Goal: Task Accomplishment & Management: Complete application form

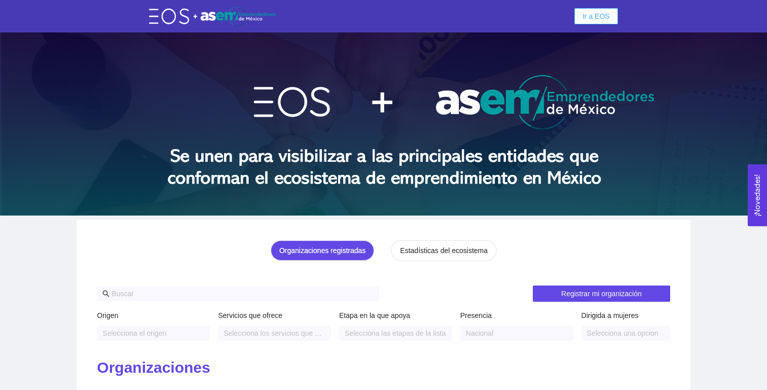
click at [589, 16] on span "Ir a EOS" at bounding box center [595, 16] width 27 height 11
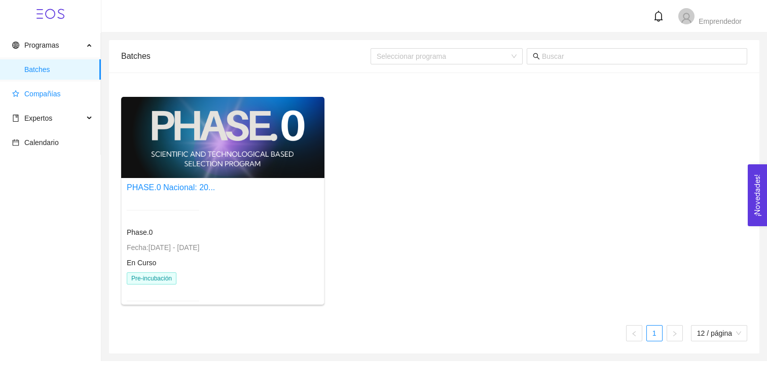
click at [63, 97] on span "Compañías" at bounding box center [52, 94] width 81 height 20
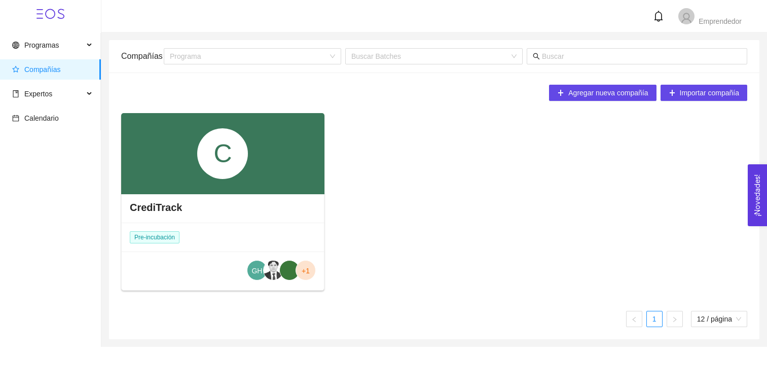
click at [227, 179] on div "C" at bounding box center [222, 153] width 203 height 81
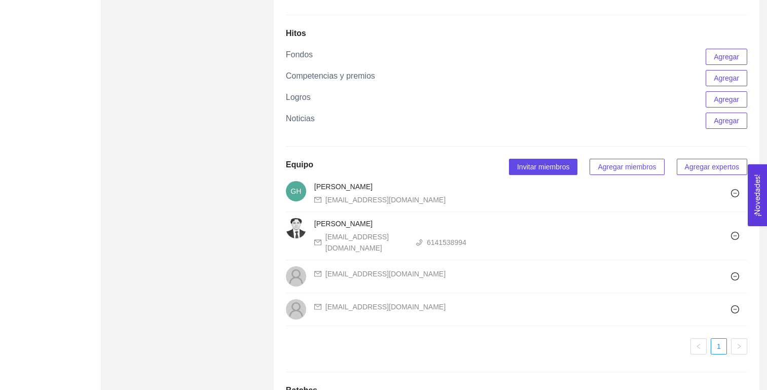
scroll to position [759, 0]
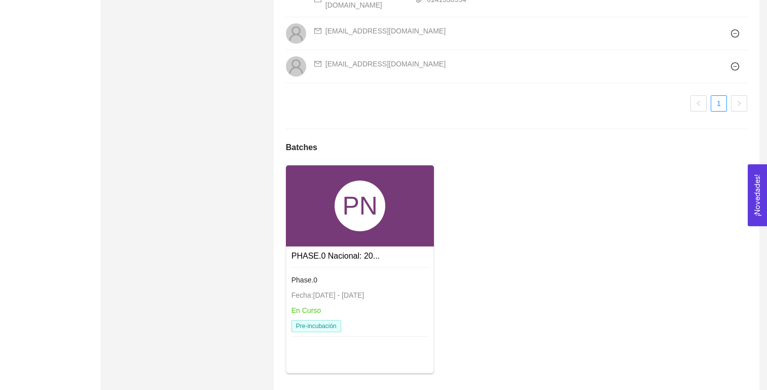
click at [361, 267] on div "Phase.0 Fecha: 24/01/2024 - 31/12/2026 En Curso Pre-incubación" at bounding box center [359, 303] width 137 height 72
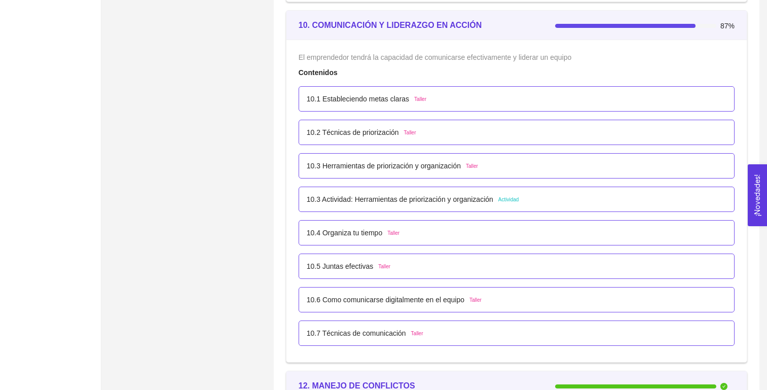
scroll to position [3718, 0]
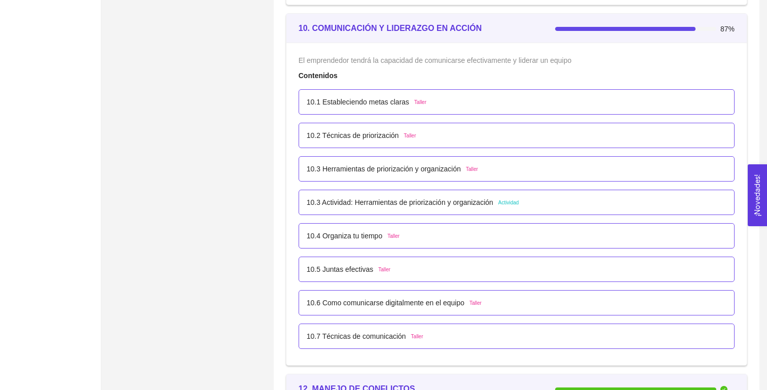
click at [359, 197] on p "10.3 Actividad: Herramientas de priorización y organización" at bounding box center [400, 202] width 187 height 11
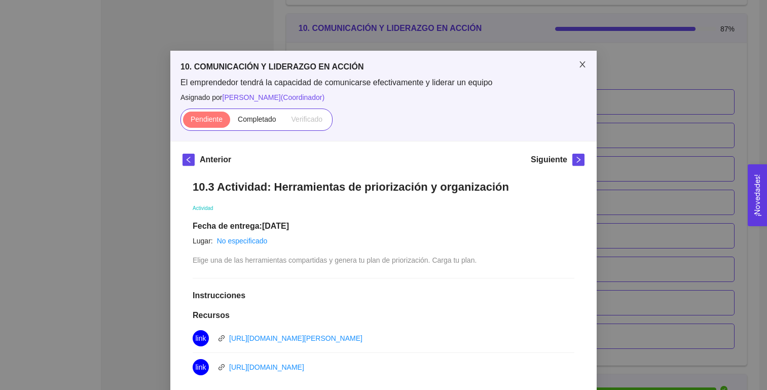
click at [579, 63] on icon "close" at bounding box center [582, 64] width 8 height 8
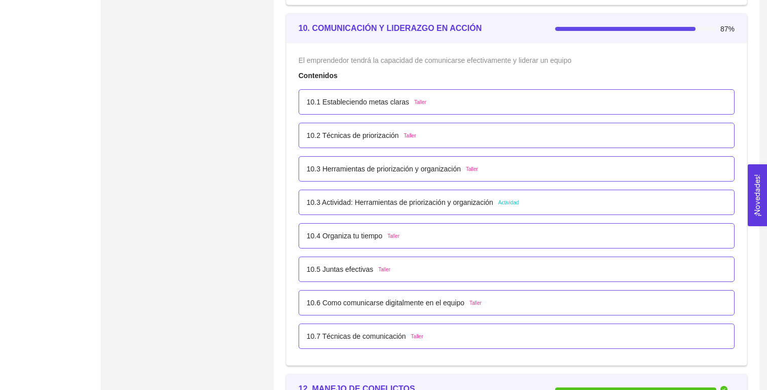
click at [398, 96] on p "10.1 Estableciendo metas claras" at bounding box center [358, 101] width 102 height 11
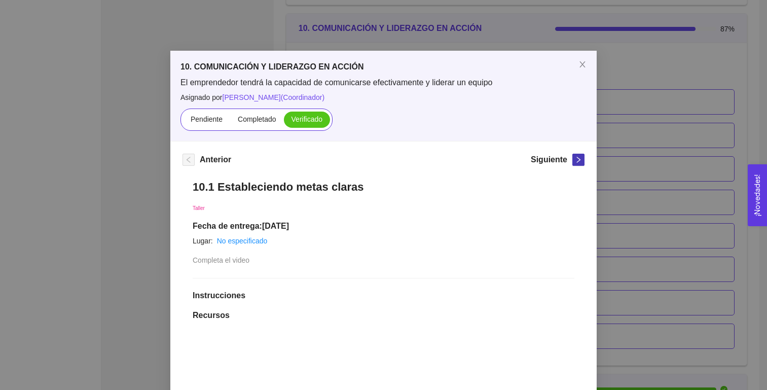
click at [575, 159] on icon "right" at bounding box center [578, 159] width 7 height 7
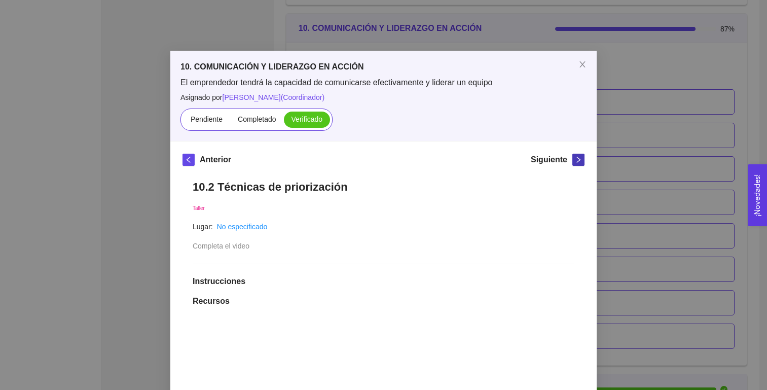
click at [575, 159] on icon "right" at bounding box center [578, 159] width 7 height 7
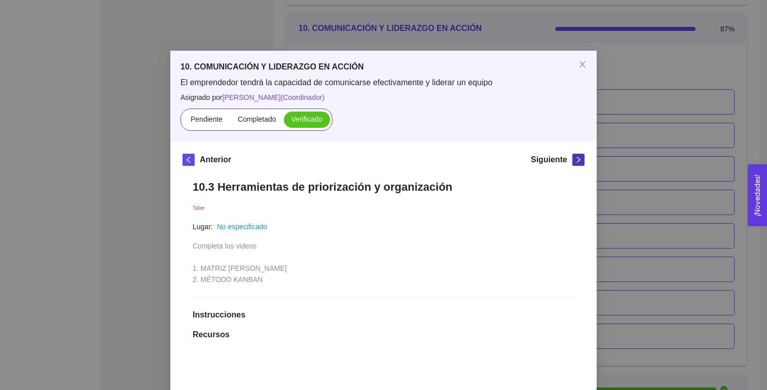
click at [575, 159] on icon "right" at bounding box center [578, 159] width 7 height 7
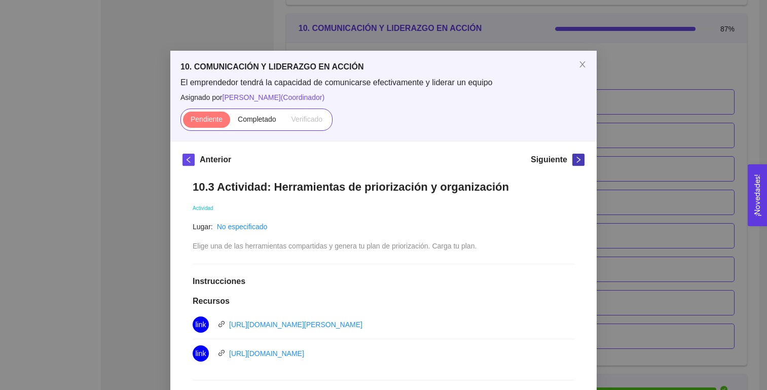
click at [575, 159] on icon "right" at bounding box center [578, 159] width 7 height 7
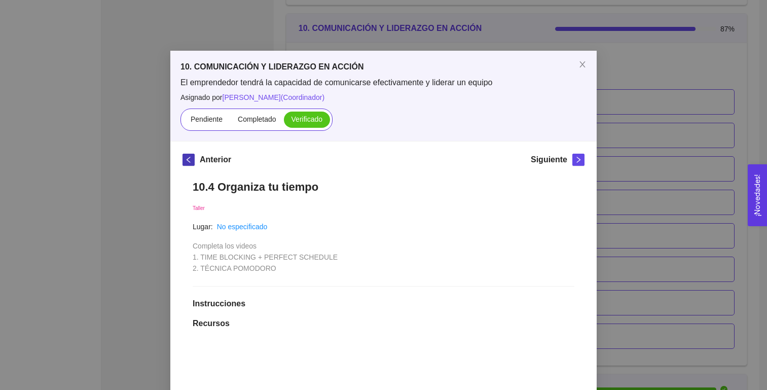
click at [194, 160] on span "left" at bounding box center [188, 159] width 11 height 7
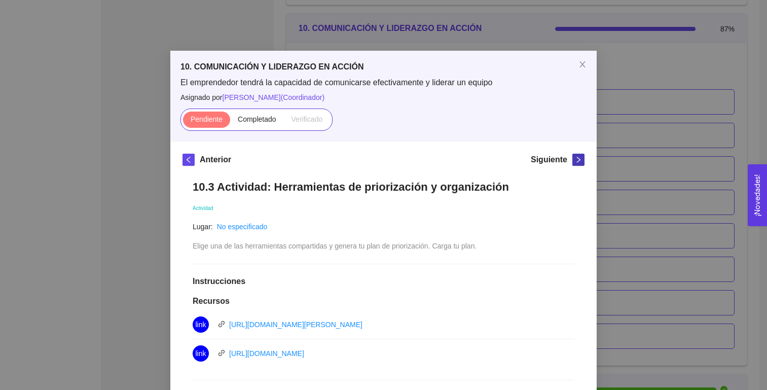
click at [579, 162] on icon "right" at bounding box center [578, 159] width 7 height 7
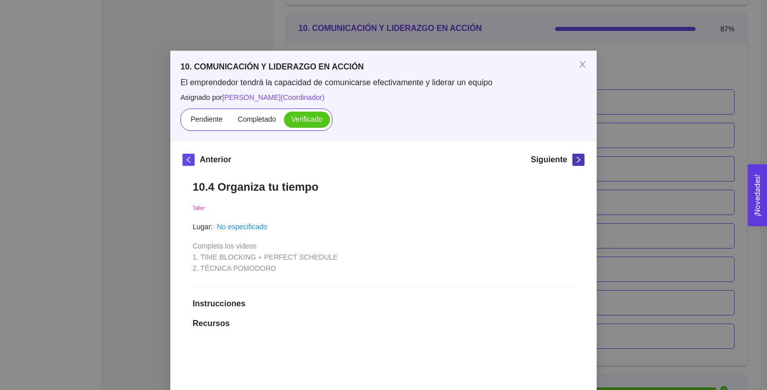
click at [579, 161] on icon "right" at bounding box center [578, 159] width 7 height 7
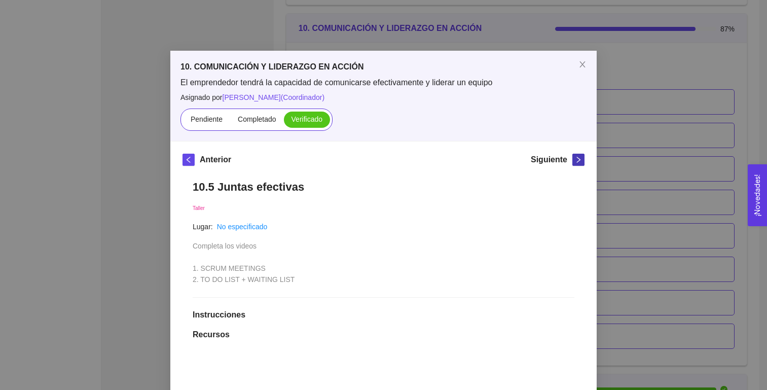
click at [579, 161] on icon "right" at bounding box center [578, 159] width 7 height 7
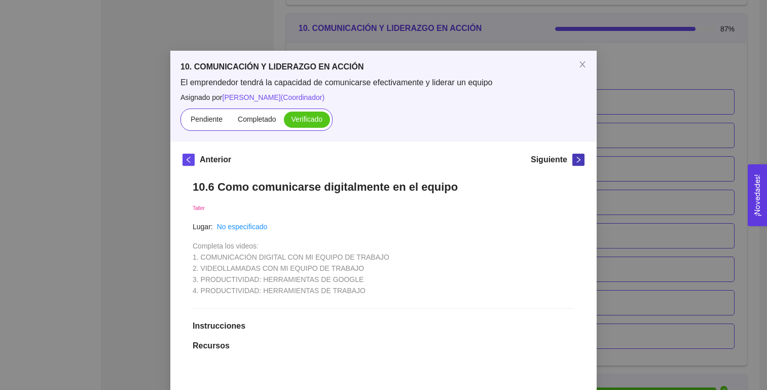
click at [579, 161] on icon "right" at bounding box center [578, 159] width 7 height 7
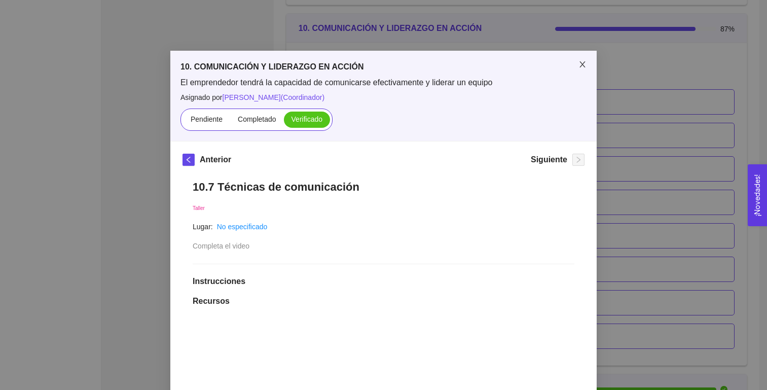
click at [585, 61] on icon "close" at bounding box center [582, 64] width 8 height 8
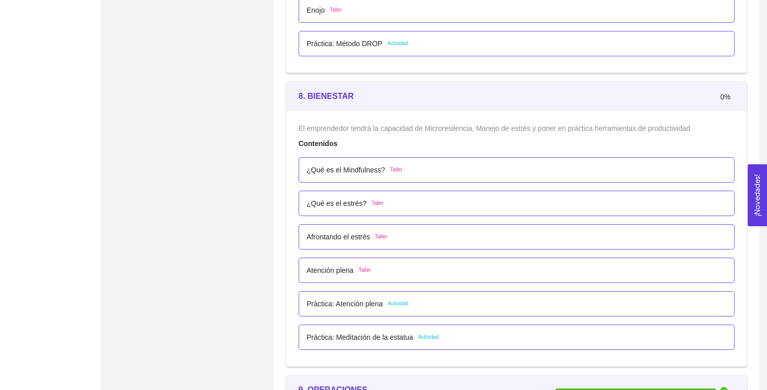
scroll to position [3048, 0]
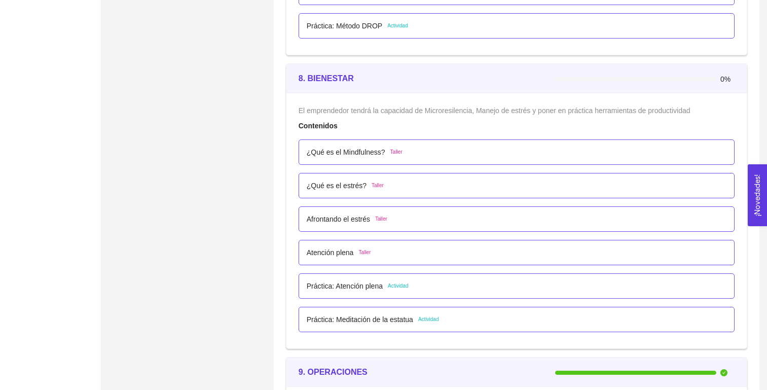
click at [362, 153] on p "¿Qué es el Mindfulness?" at bounding box center [346, 152] width 79 height 11
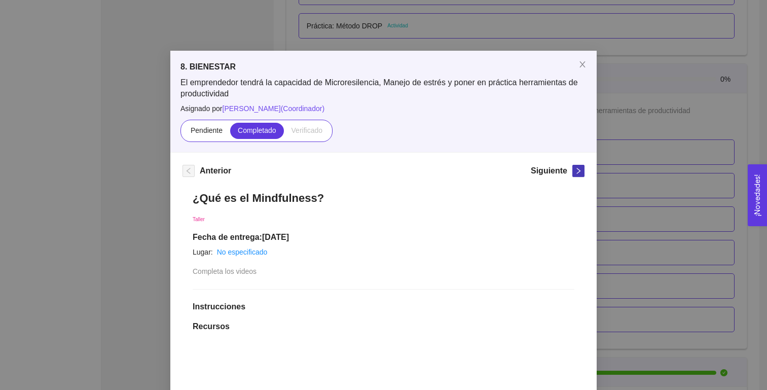
click at [583, 170] on span "right" at bounding box center [578, 170] width 11 height 7
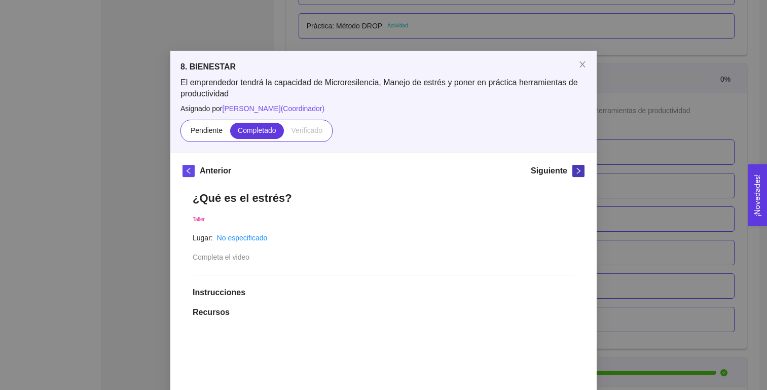
click at [583, 170] on span "right" at bounding box center [578, 170] width 11 height 7
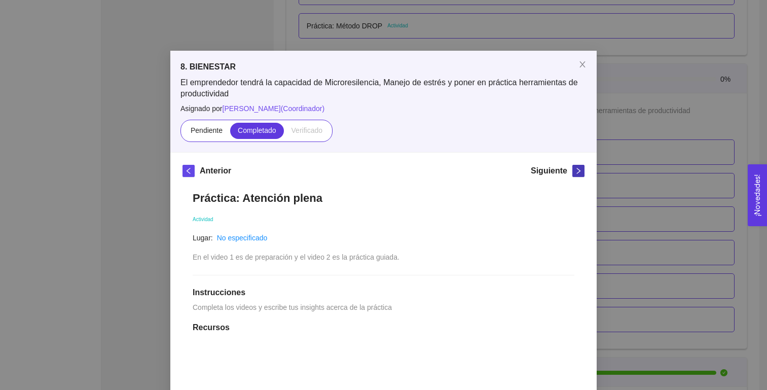
click at [583, 170] on span "right" at bounding box center [578, 170] width 11 height 7
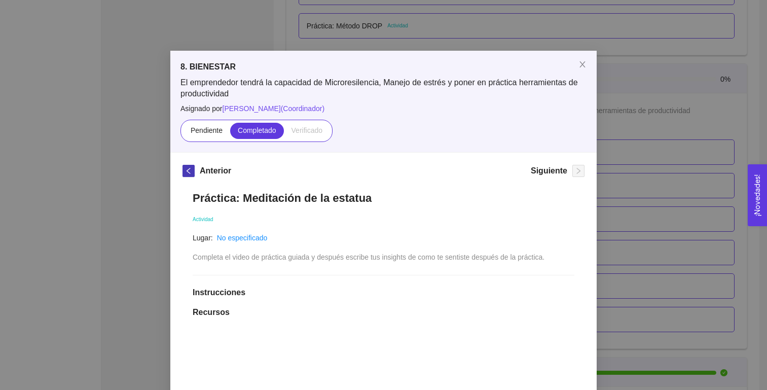
click at [190, 168] on icon "left" at bounding box center [188, 170] width 7 height 7
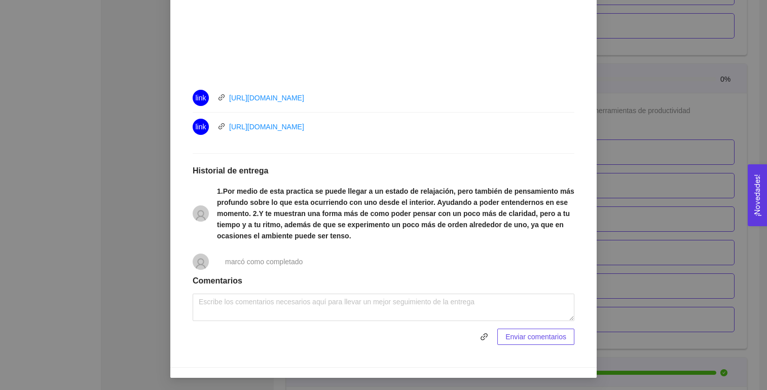
scroll to position [0, 0]
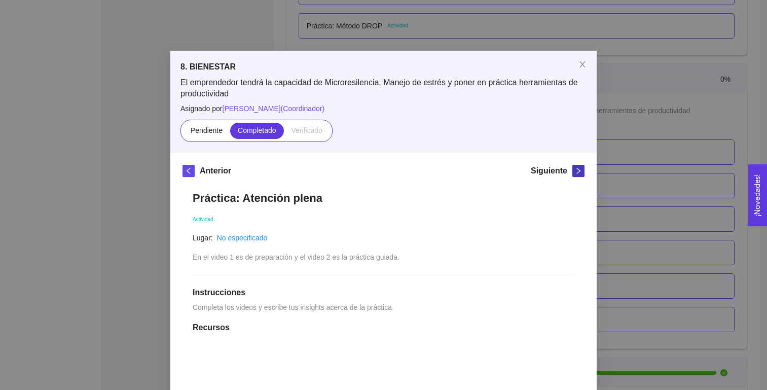
click at [578, 166] on button "button" at bounding box center [578, 171] width 12 height 12
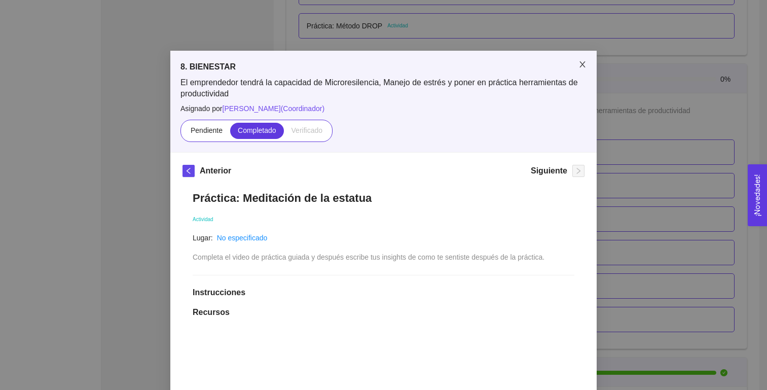
click at [581, 61] on icon "close" at bounding box center [582, 64] width 8 height 8
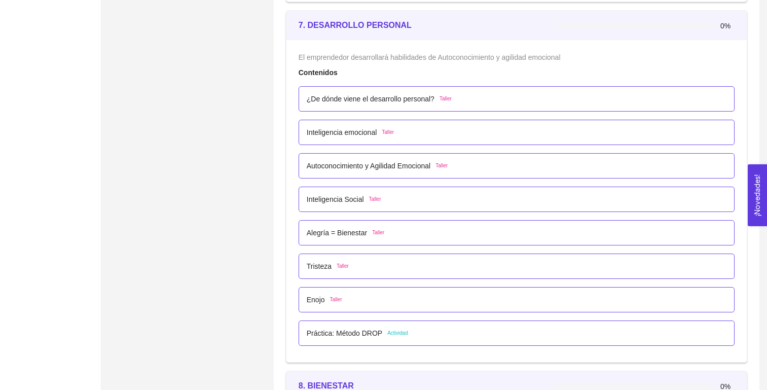
scroll to position [2738, 0]
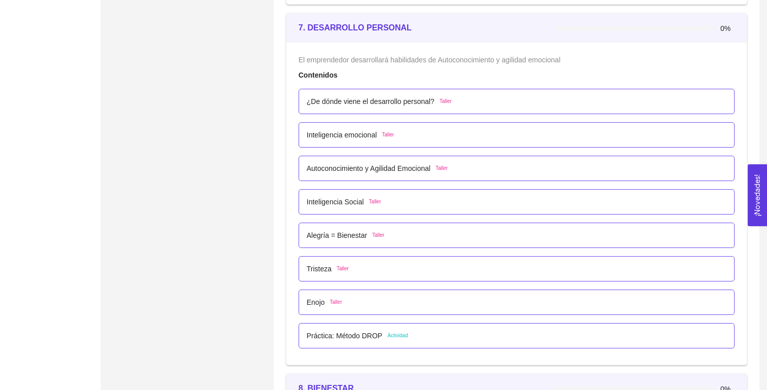
click at [382, 99] on p "¿De dónde viene el desarrollo personal?" at bounding box center [371, 101] width 128 height 11
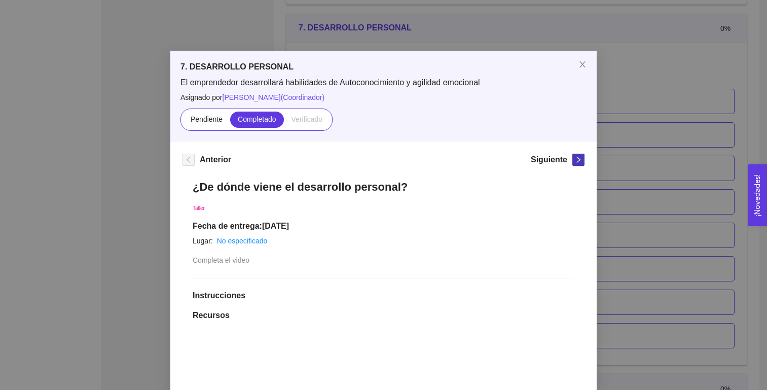
click at [576, 161] on icon "right" at bounding box center [578, 159] width 7 height 7
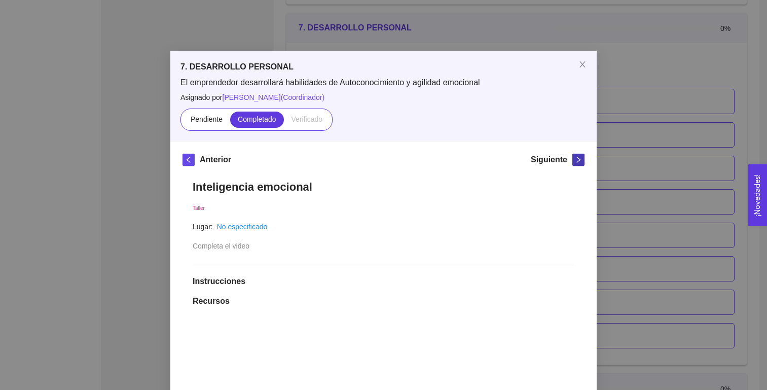
click at [576, 161] on icon "right" at bounding box center [578, 159] width 7 height 7
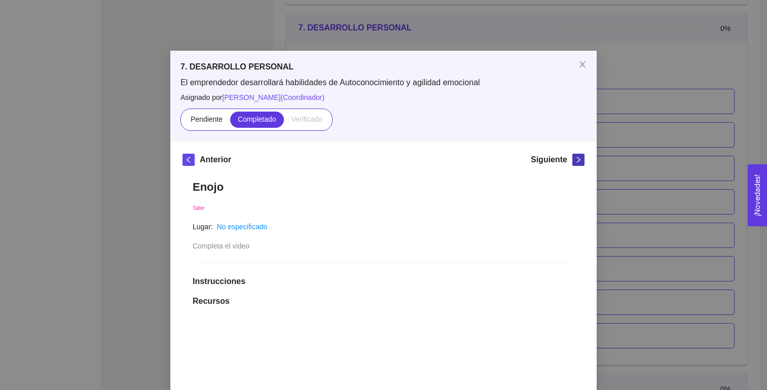
click at [576, 161] on icon "right" at bounding box center [578, 159] width 7 height 7
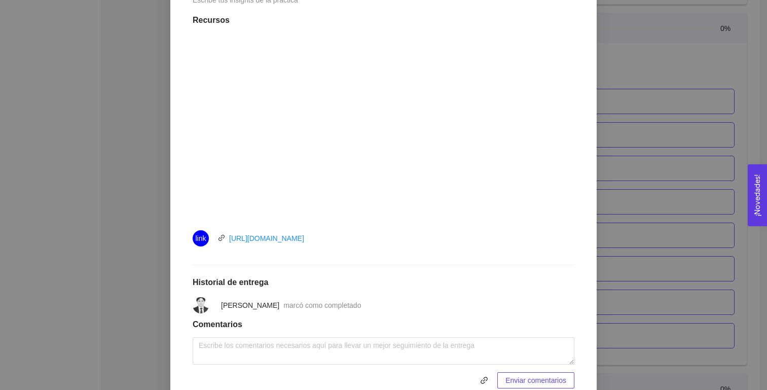
scroll to position [0, 0]
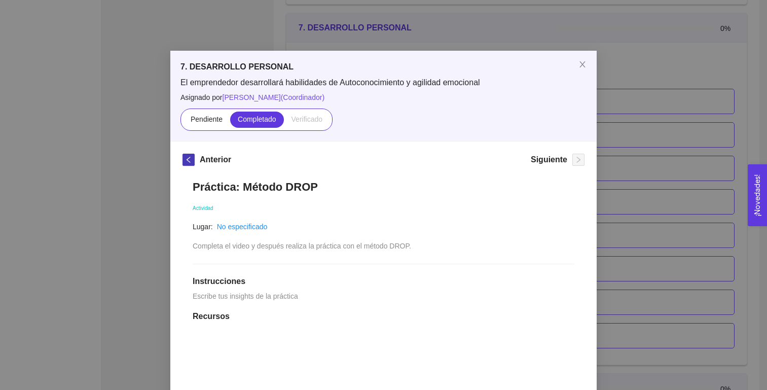
click at [190, 157] on icon "left" at bounding box center [188, 159] width 7 height 7
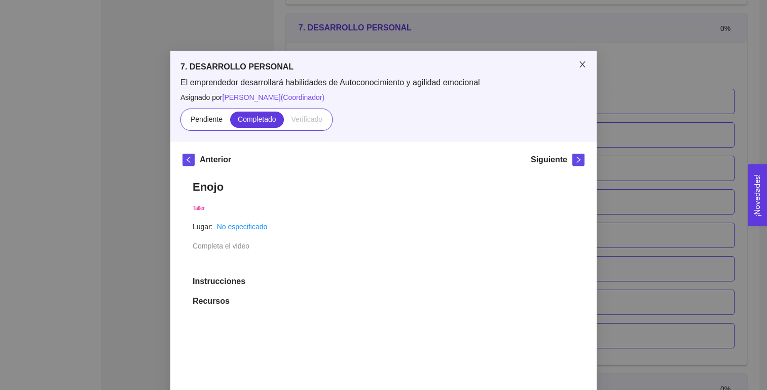
click at [581, 66] on icon "close" at bounding box center [582, 64] width 6 height 6
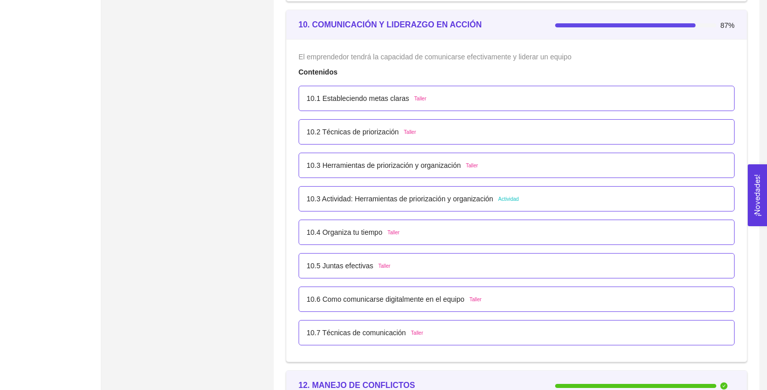
scroll to position [3726, 0]
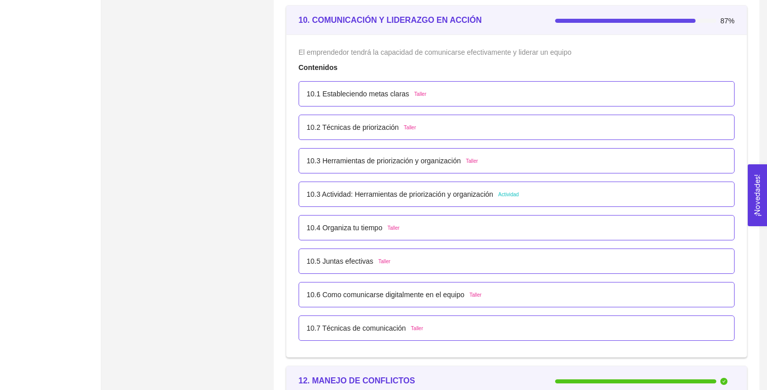
click at [351, 193] on p "10.3 Actividad: Herramientas de priorización y organización" at bounding box center [400, 194] width 187 height 11
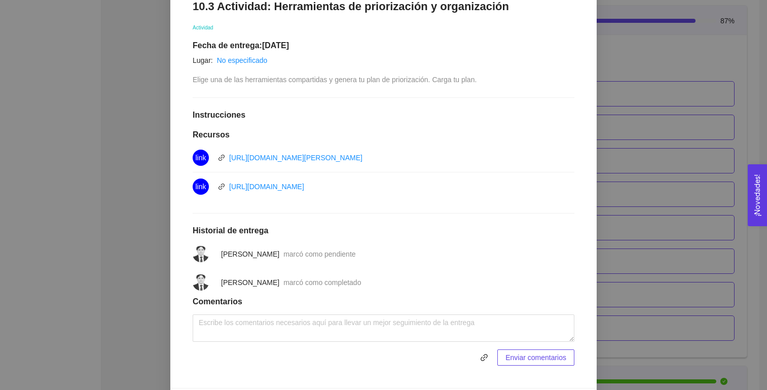
scroll to position [115, 0]
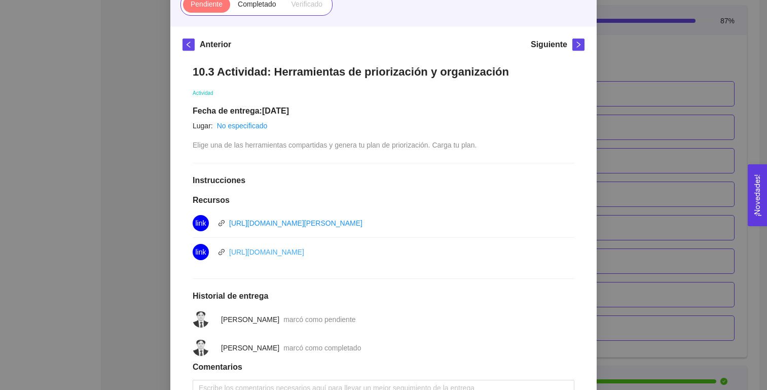
click at [304, 254] on link "[URL][DOMAIN_NAME]" at bounding box center [266, 252] width 75 height 8
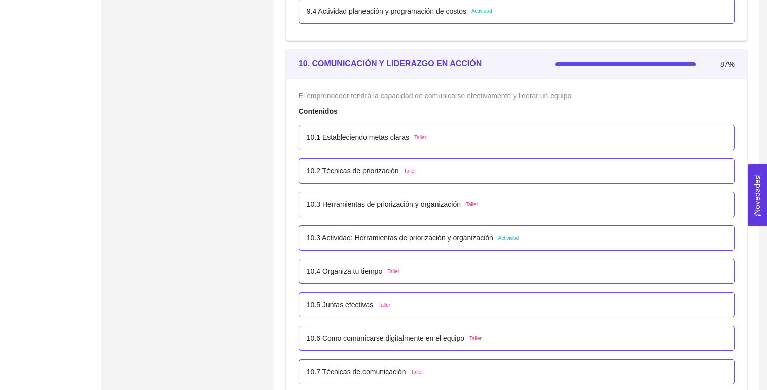
scroll to position [3698, 0]
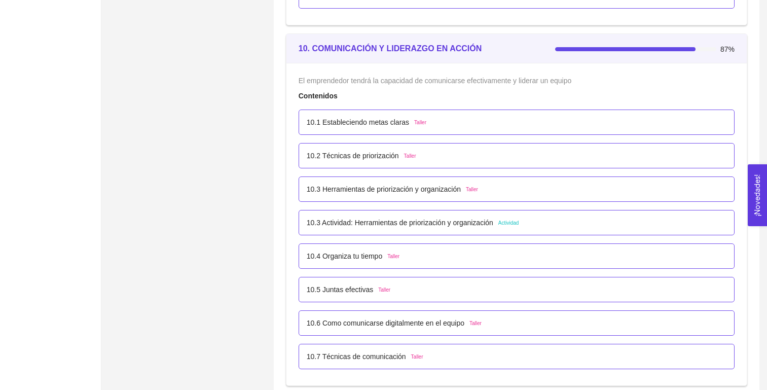
click at [352, 225] on p "10.3 Actividad: Herramientas de priorización y organización" at bounding box center [400, 222] width 187 height 11
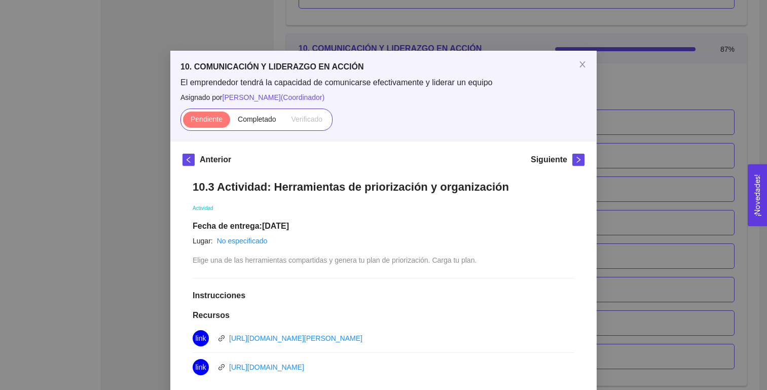
scroll to position [192, 0]
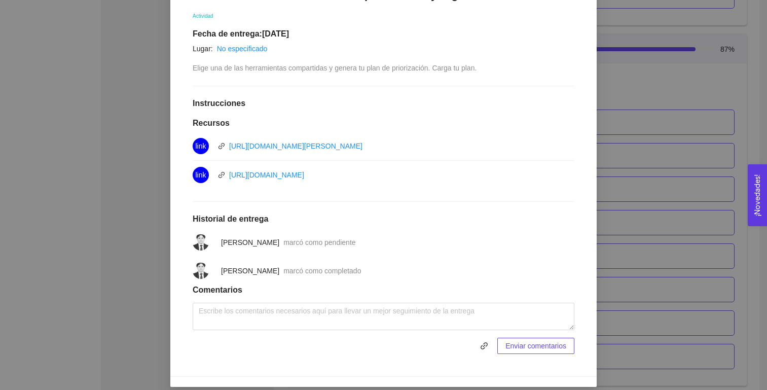
click at [457, 179] on div "link [URL][DOMAIN_NAME]" at bounding box center [384, 175] width 382 height 16
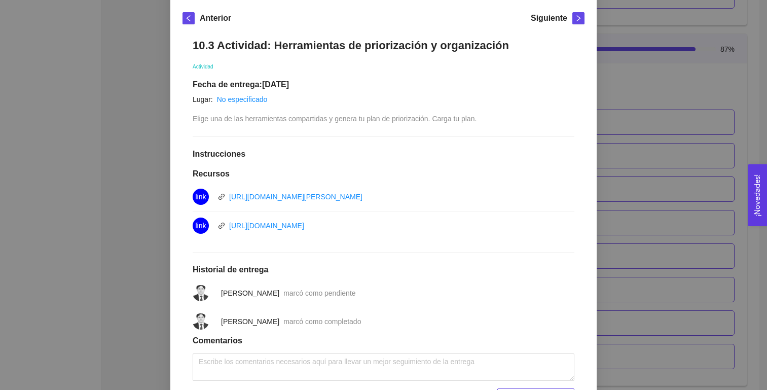
scroll to position [139, 0]
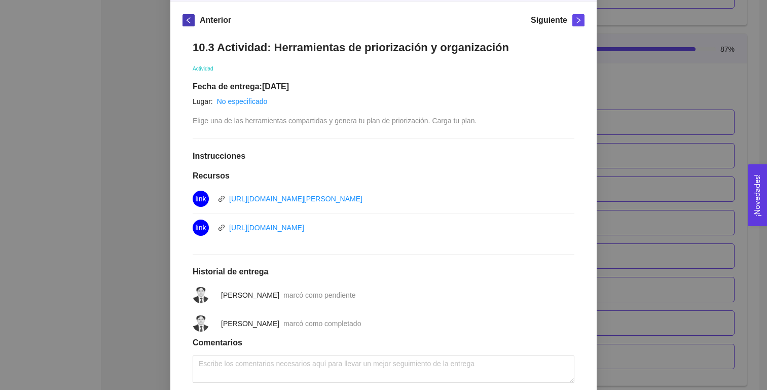
click at [184, 20] on span "left" at bounding box center [188, 20] width 11 height 7
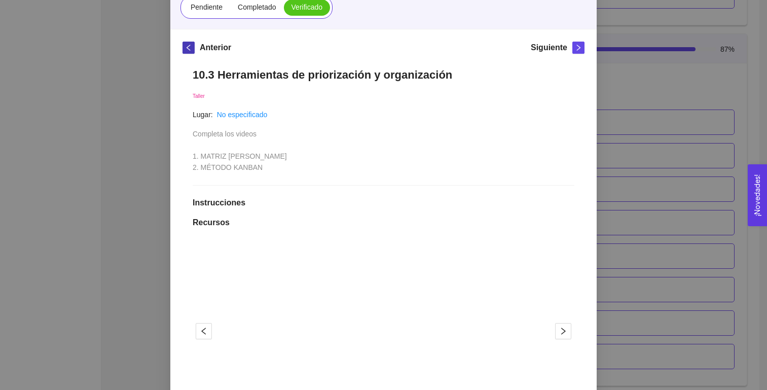
scroll to position [272, 0]
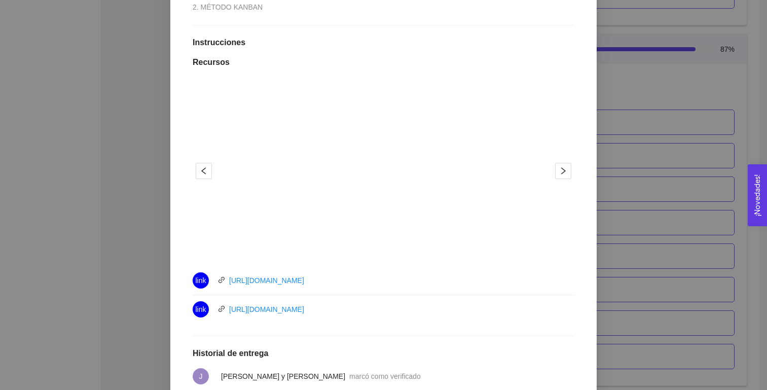
click at [420, 316] on div "link [URL][DOMAIN_NAME]" at bounding box center [307, 309] width 228 height 16
click at [422, 280] on div "link [URL][DOMAIN_NAME]" at bounding box center [384, 280] width 382 height 16
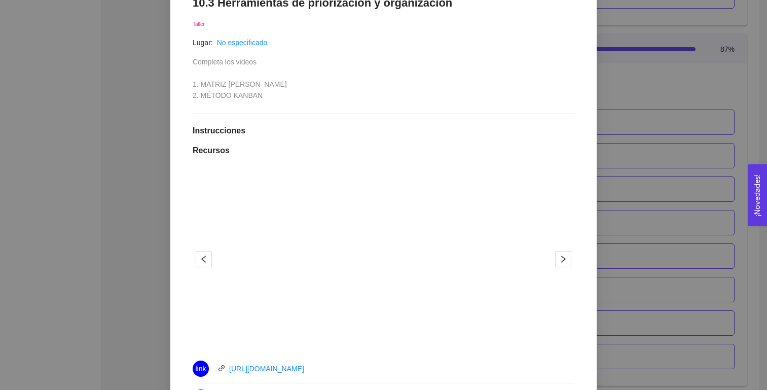
scroll to position [0, 0]
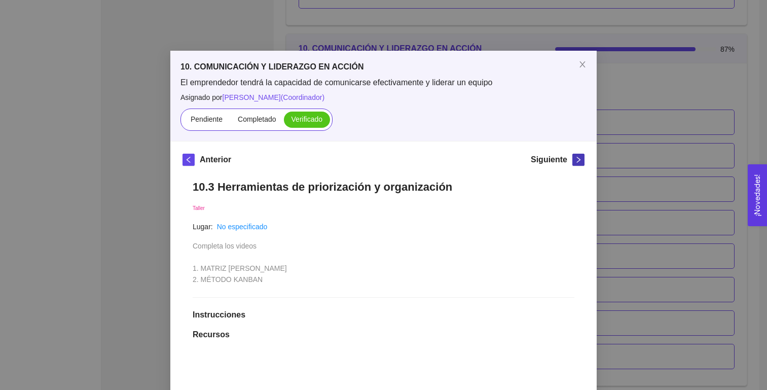
click at [579, 159] on icon "right" at bounding box center [578, 159] width 7 height 7
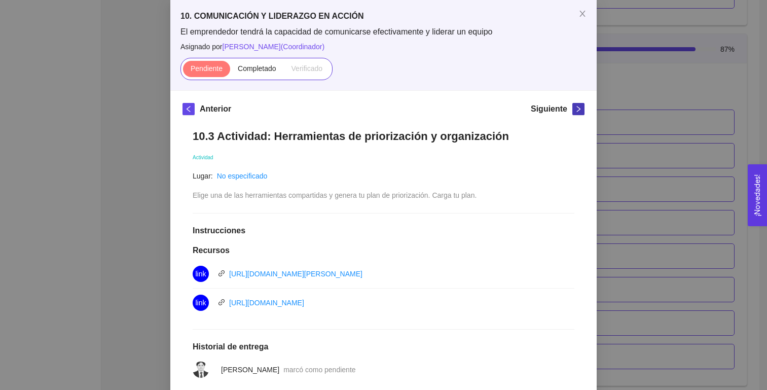
scroll to position [46, 0]
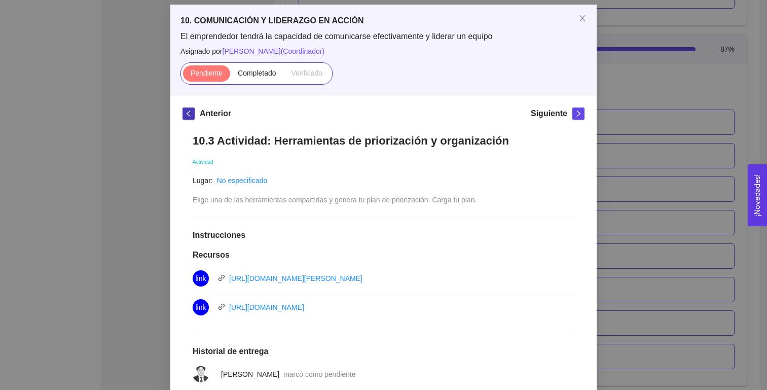
click at [191, 108] on button "button" at bounding box center [188, 113] width 12 height 12
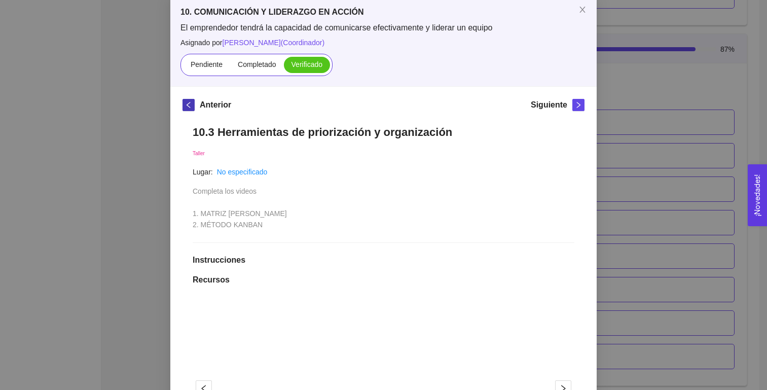
scroll to position [0, 0]
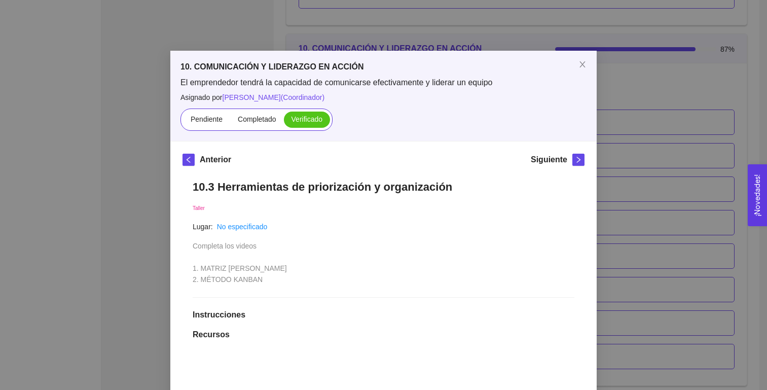
click at [574, 155] on button "button" at bounding box center [578, 160] width 12 height 12
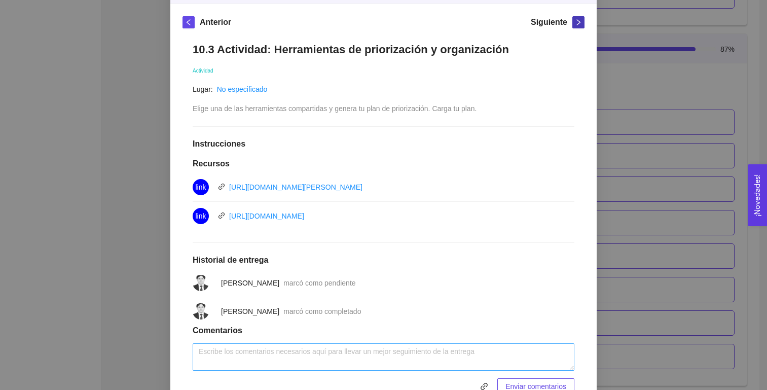
scroll to position [118, 0]
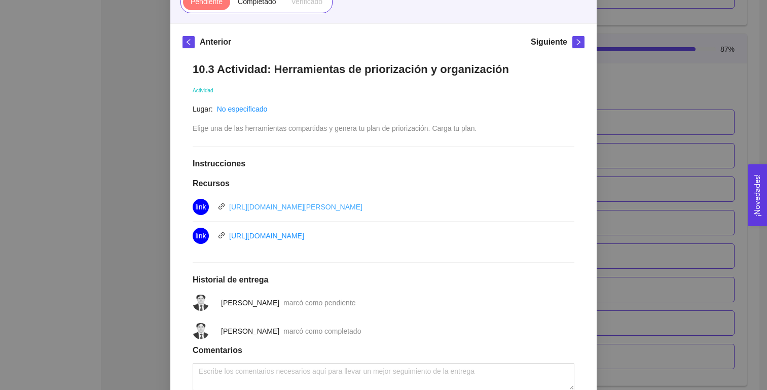
click at [281, 205] on link "[URL][DOMAIN_NAME][PERSON_NAME]" at bounding box center [295, 207] width 133 height 8
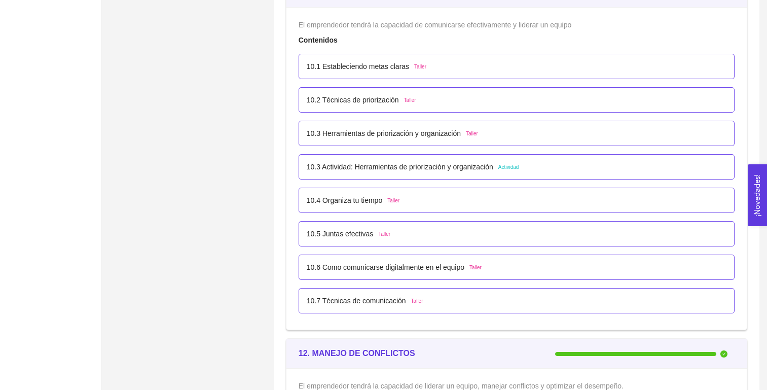
scroll to position [3777, 0]
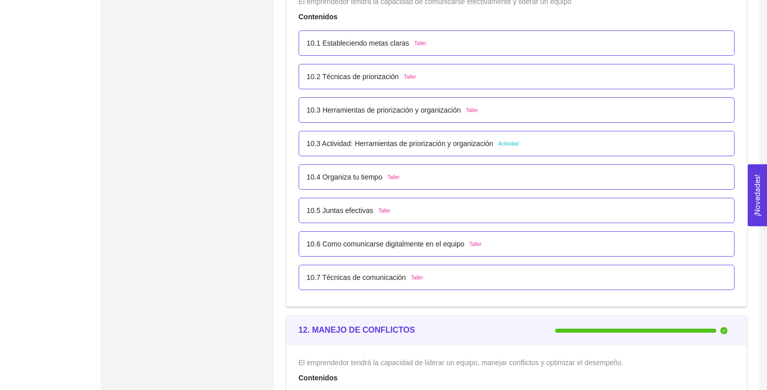
click at [379, 142] on p "10.3 Actividad: Herramientas de priorización y organización" at bounding box center [400, 143] width 187 height 11
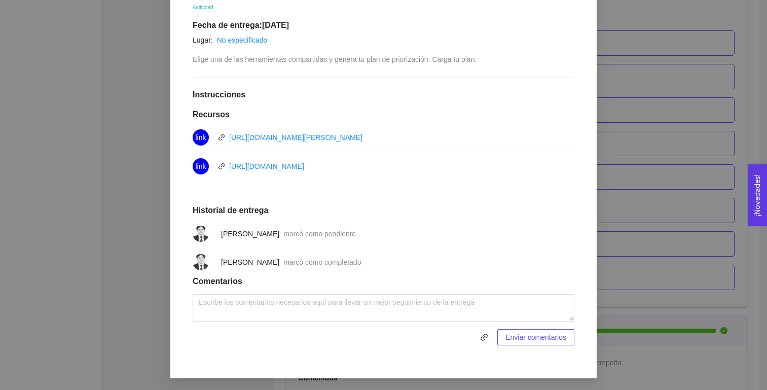
scroll to position [135, 0]
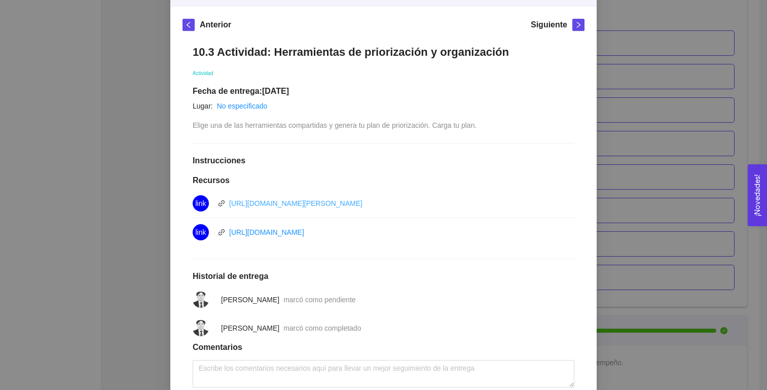
click at [286, 204] on link "[URL][DOMAIN_NAME][PERSON_NAME]" at bounding box center [295, 203] width 133 height 8
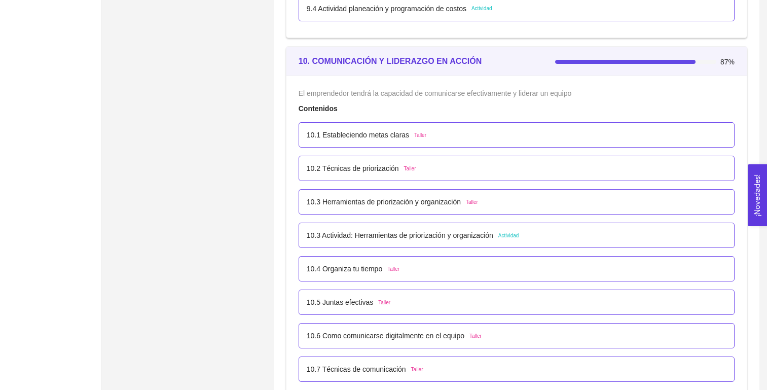
scroll to position [3686, 0]
click at [413, 235] on p "10.3 Actividad: Herramientas de priorización y organización" at bounding box center [400, 234] width 187 height 11
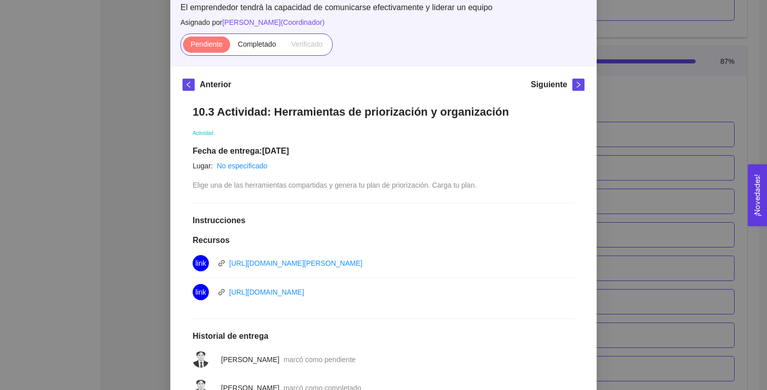
scroll to position [83, 0]
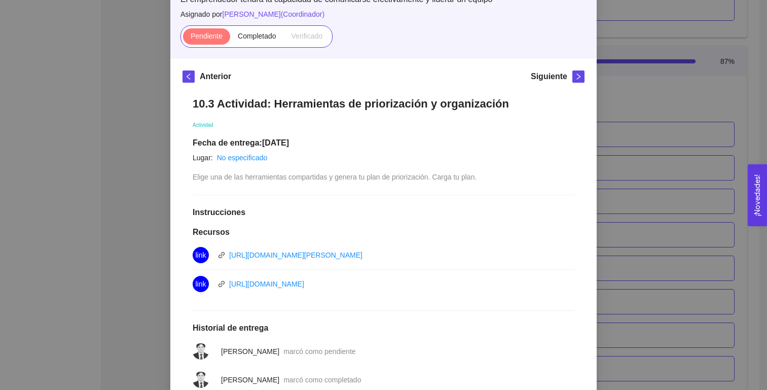
click at [287, 197] on div "10.3 Actividad: Herramientas de priorización y organización Actividad Fecha de …" at bounding box center [383, 280] width 402 height 386
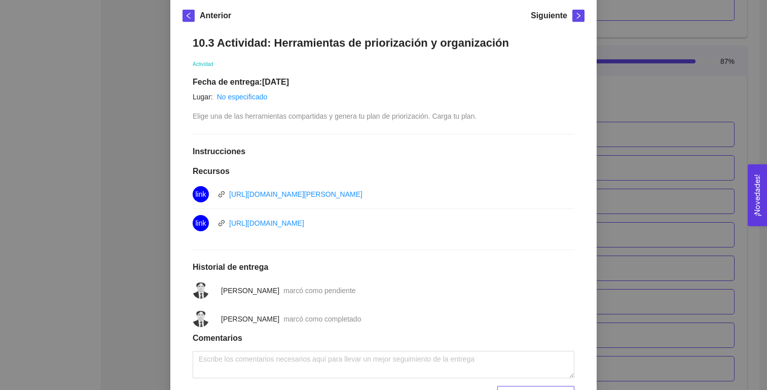
scroll to position [201, 0]
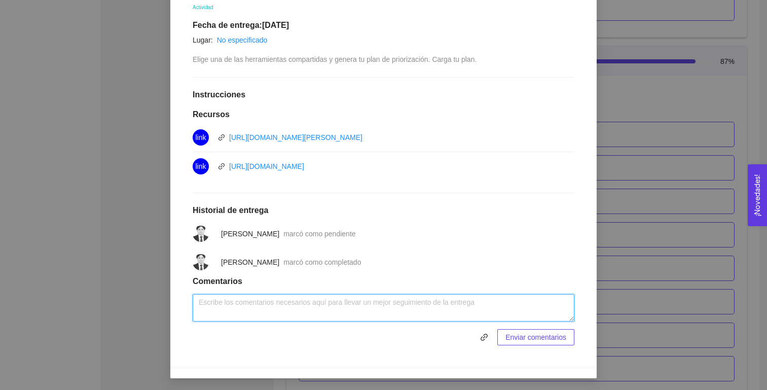
click at [394, 309] on textarea at bounding box center [384, 307] width 382 height 27
type textarea "listo"
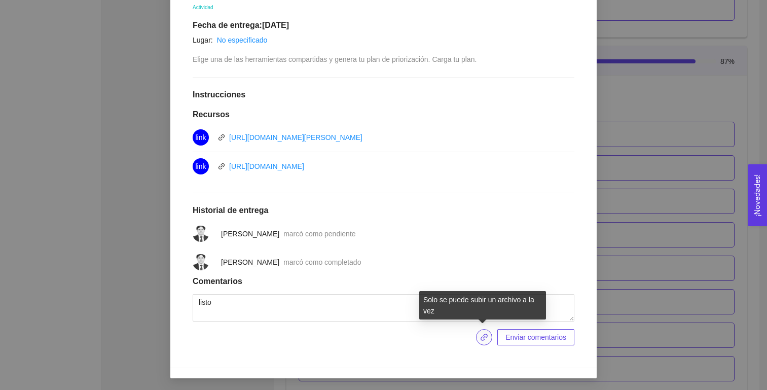
click at [481, 338] on icon "link" at bounding box center [484, 337] width 7 height 7
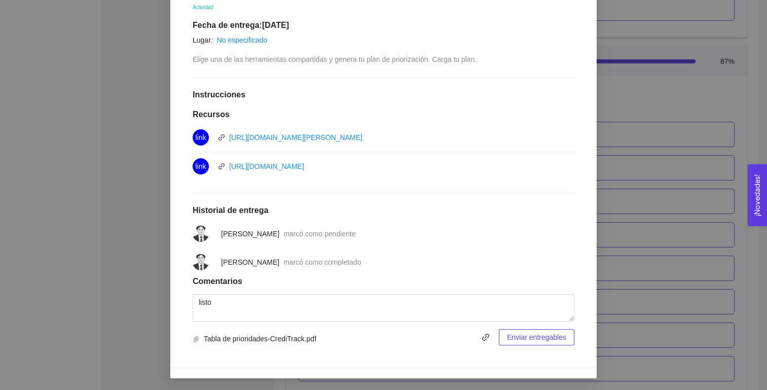
click at [508, 335] on span "Enviar entregables" at bounding box center [536, 337] width 59 height 11
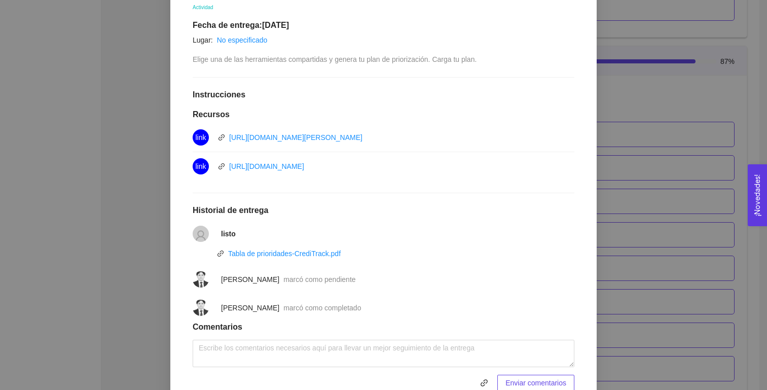
scroll to position [0, 0]
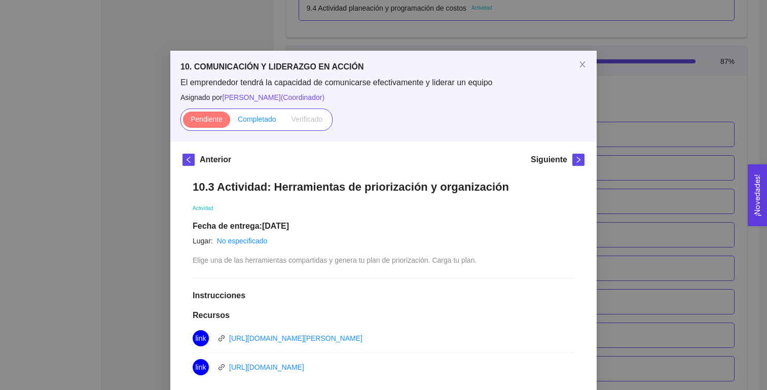
click at [259, 120] on span "Completado" at bounding box center [257, 119] width 39 height 8
click at [230, 122] on input "Completado" at bounding box center [230, 122] width 0 height 0
click at [581, 65] on icon "close" at bounding box center [582, 64] width 8 height 8
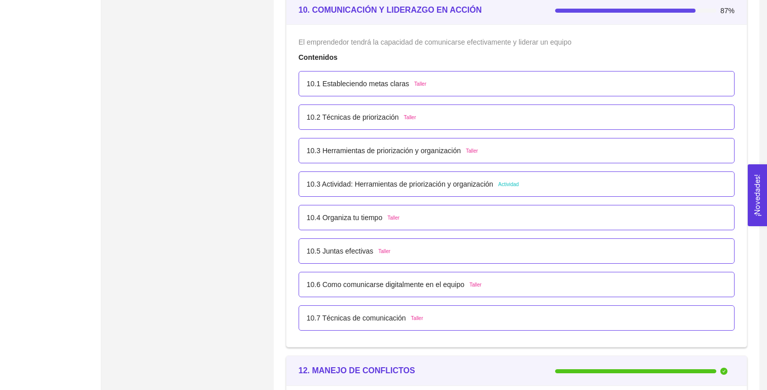
scroll to position [3743, 0]
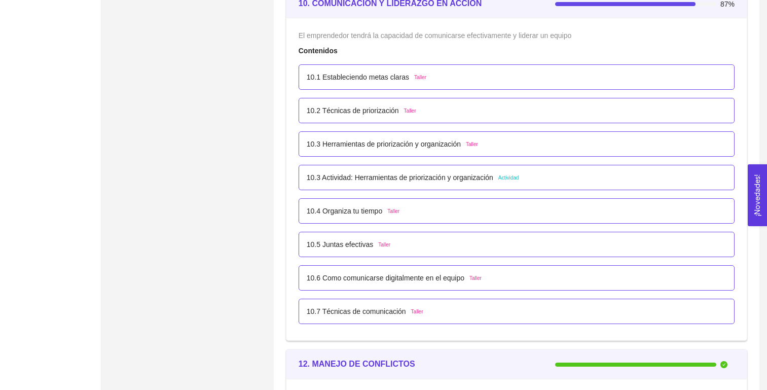
click at [453, 175] on p "10.3 Actividad: Herramientas de priorización y organización" at bounding box center [400, 177] width 187 height 11
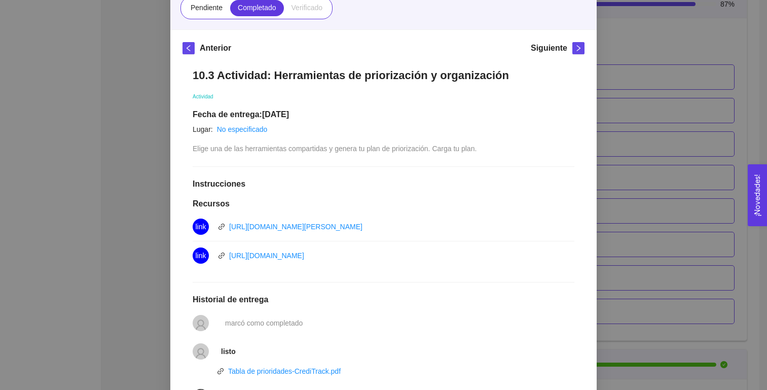
scroll to position [103, 0]
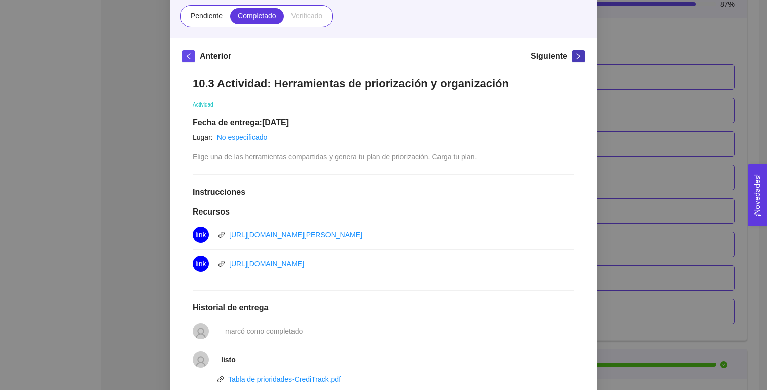
click at [576, 53] on icon "right" at bounding box center [578, 56] width 7 height 7
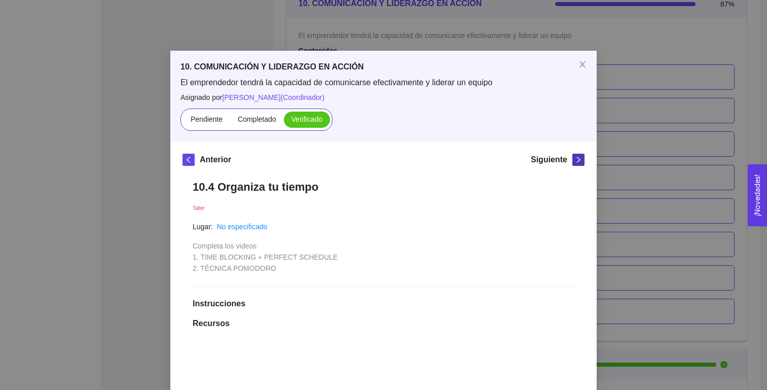
scroll to position [39, 0]
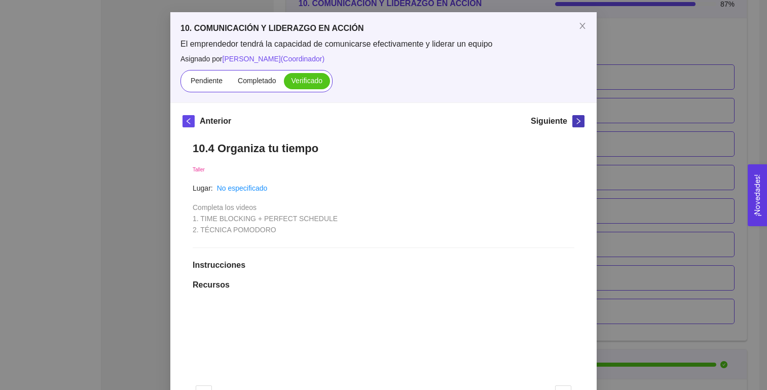
click at [579, 125] on button "button" at bounding box center [578, 121] width 12 height 12
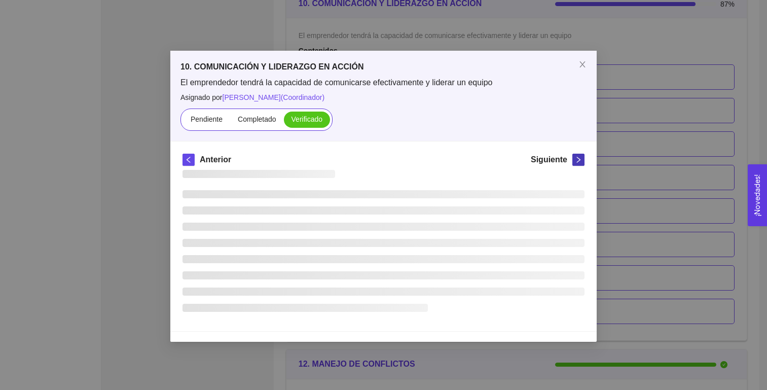
scroll to position [0, 0]
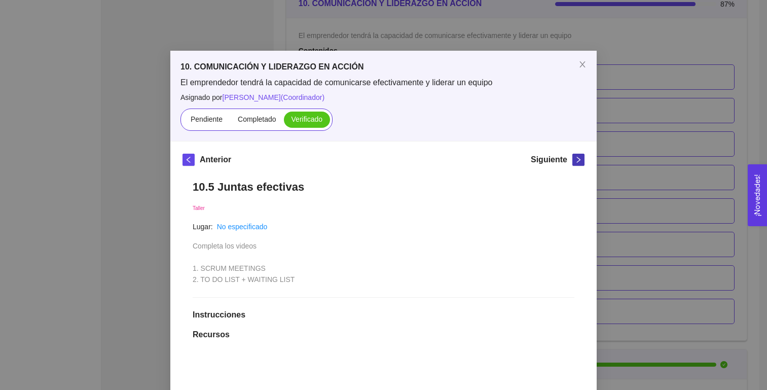
click at [578, 154] on button "button" at bounding box center [578, 160] width 12 height 12
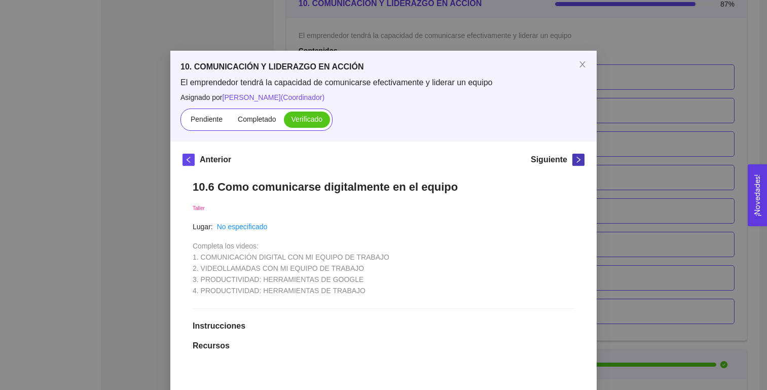
click at [578, 157] on icon "right" at bounding box center [578, 159] width 7 height 7
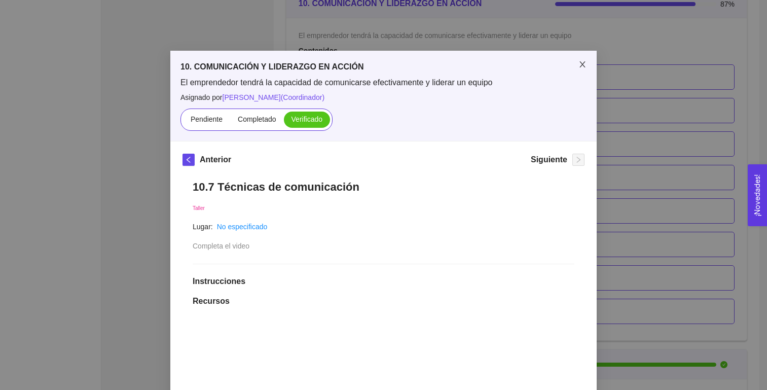
click at [582, 65] on icon "close" at bounding box center [582, 64] width 6 height 6
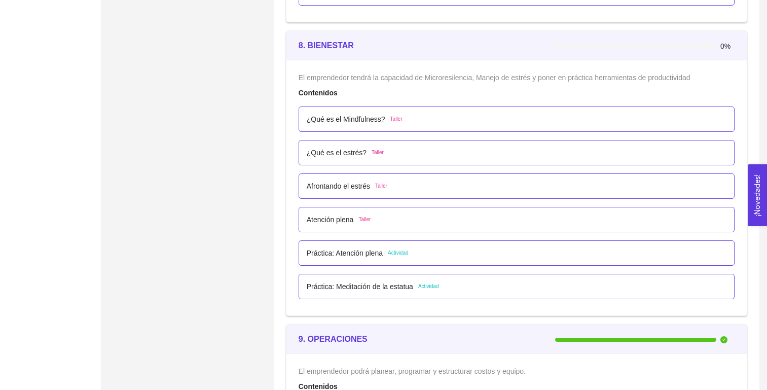
scroll to position [3078, 0]
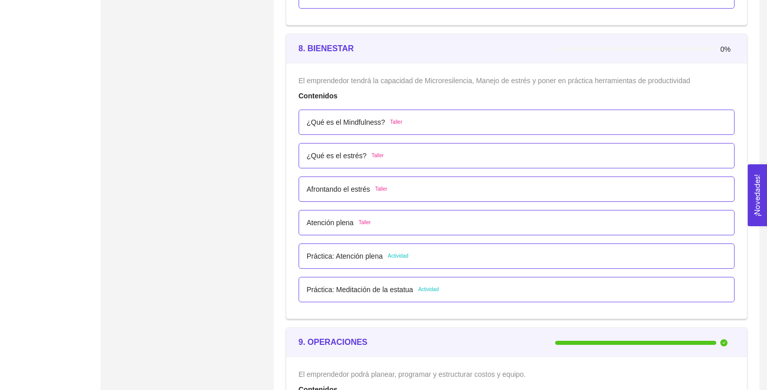
click at [363, 257] on p "Práctica: Atención plena" at bounding box center [345, 255] width 76 height 11
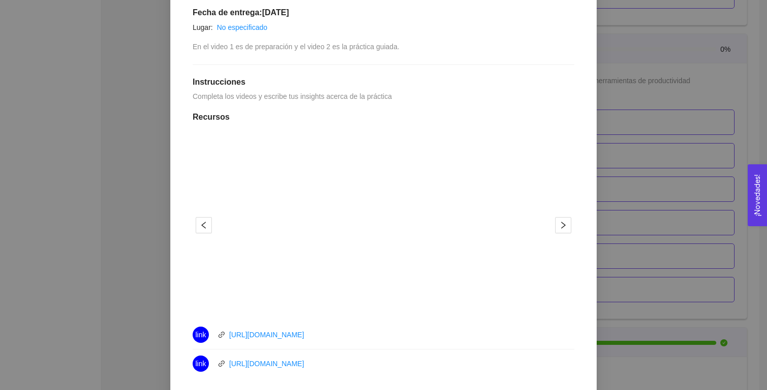
scroll to position [0, 0]
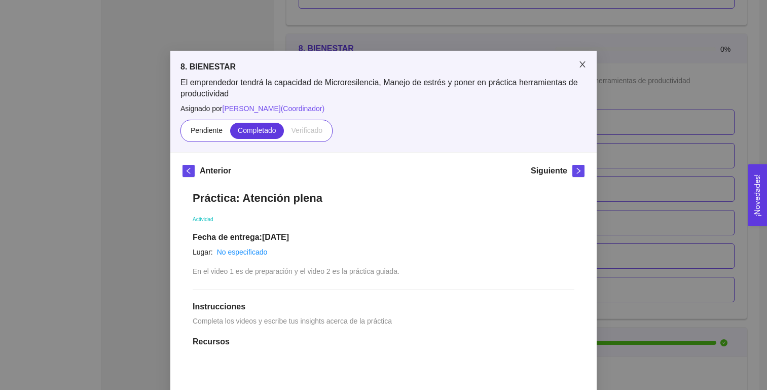
click at [583, 63] on icon "close" at bounding box center [582, 64] width 6 height 6
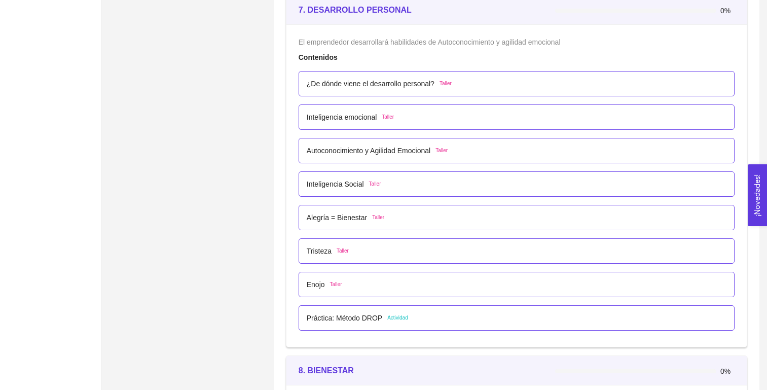
scroll to position [2753, 0]
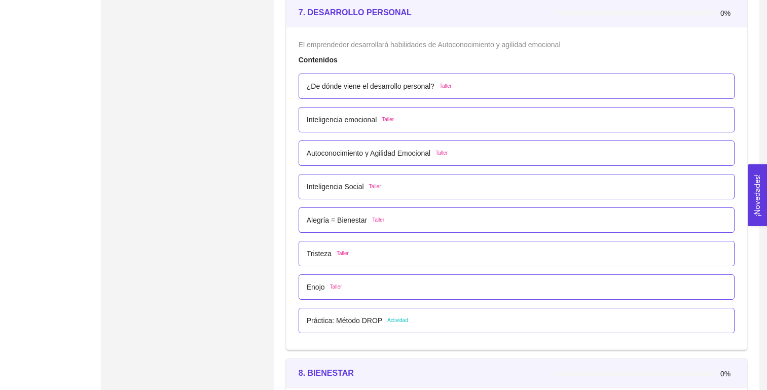
click at [350, 323] on p "Práctica: Método DROP" at bounding box center [345, 320] width 76 height 11
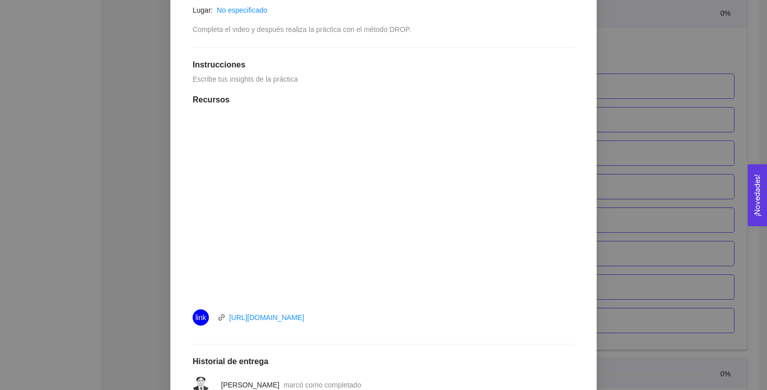
scroll to position [231, 0]
click at [197, 159] on div at bounding box center [384, 207] width 382 height 182
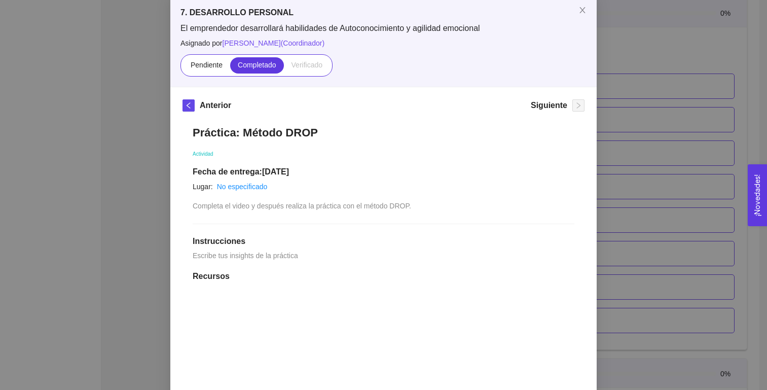
scroll to position [47, 0]
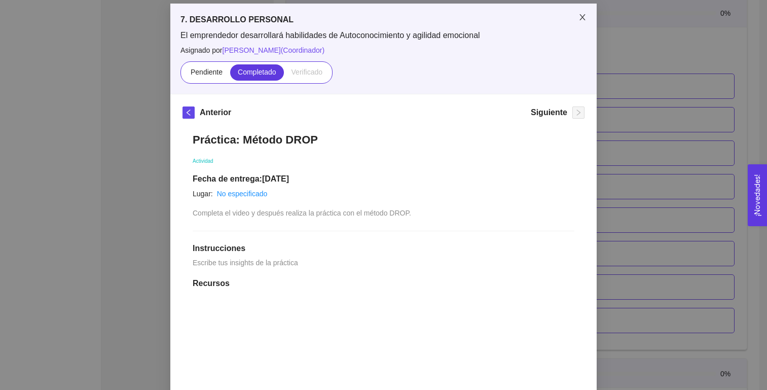
click at [583, 17] on icon "close" at bounding box center [582, 17] width 8 height 8
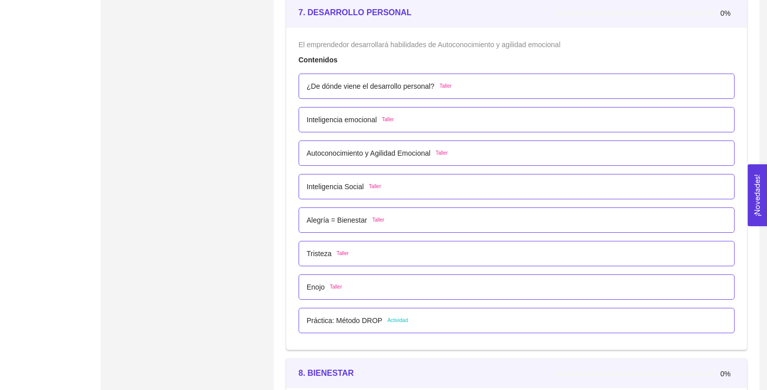
click at [363, 321] on p "Práctica: Método DROP" at bounding box center [345, 320] width 76 height 11
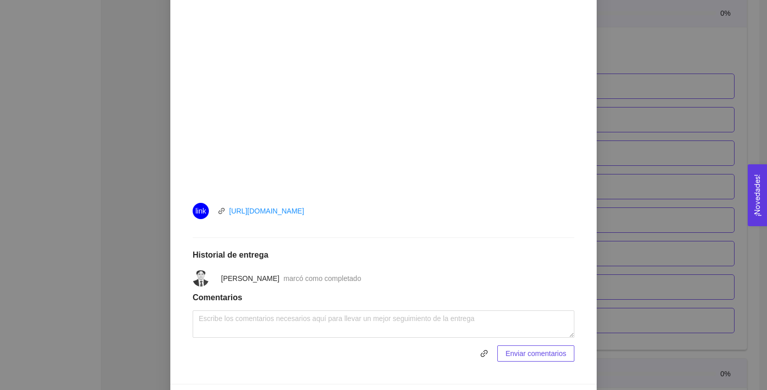
scroll to position [353, 0]
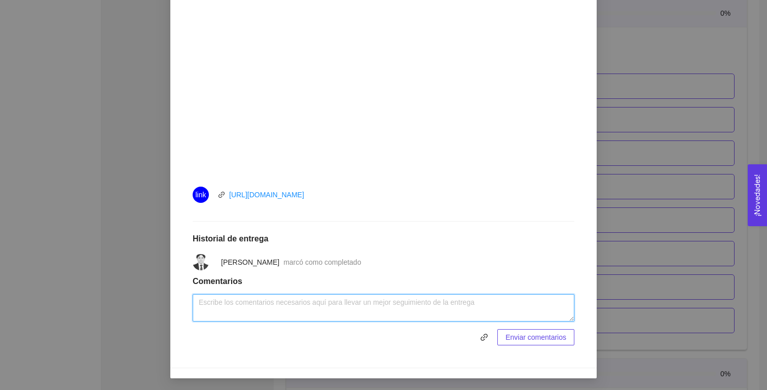
click at [323, 298] on textarea at bounding box center [384, 307] width 382 height 27
click at [203, 306] on textarea "1." at bounding box center [384, 307] width 382 height 27
click at [209, 304] on textarea "1." at bounding box center [384, 307] width 382 height 27
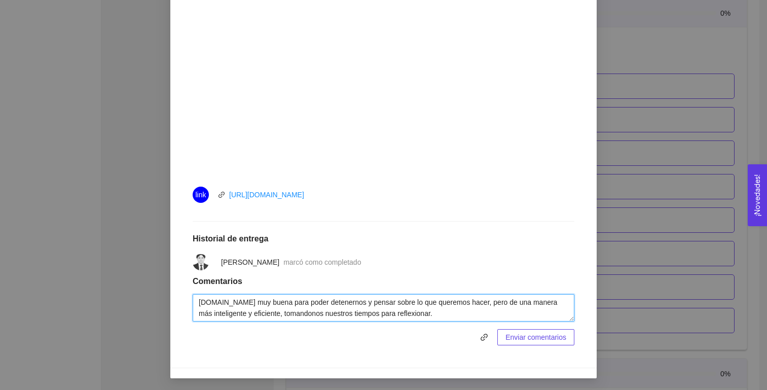
click at [289, 315] on textarea "1.Es muy buena para poder detenernos y pensar sobre lo que queremos hacer, pero…" at bounding box center [384, 307] width 382 height 27
click at [440, 312] on textarea "1.Es muy buena para poder detenernos y pensar sobre lo que queremos hacer, pero…" at bounding box center [384, 307] width 382 height 27
type textarea "1.Es muy buena para poder detenernos y pensar sobre lo que queremos hacer, pero…"
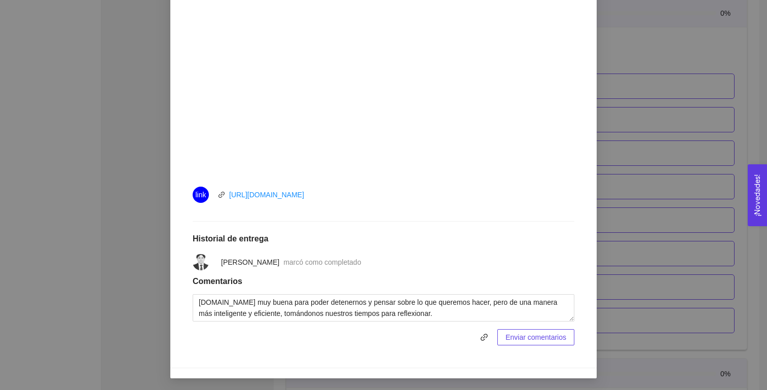
click at [535, 343] on button "Enviar comentarios" at bounding box center [535, 337] width 77 height 16
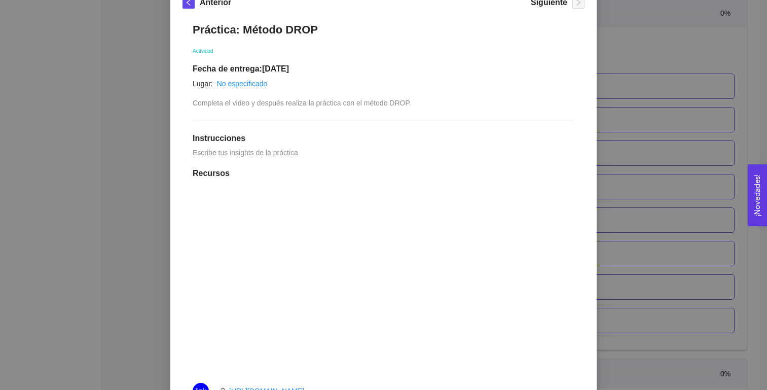
scroll to position [0, 0]
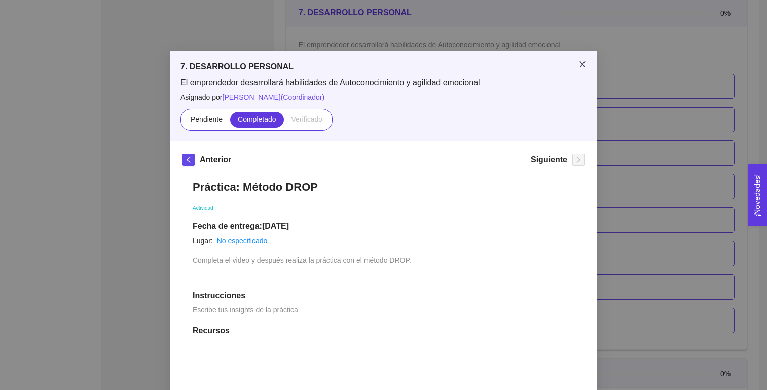
click at [582, 66] on icon "close" at bounding box center [582, 64] width 8 height 8
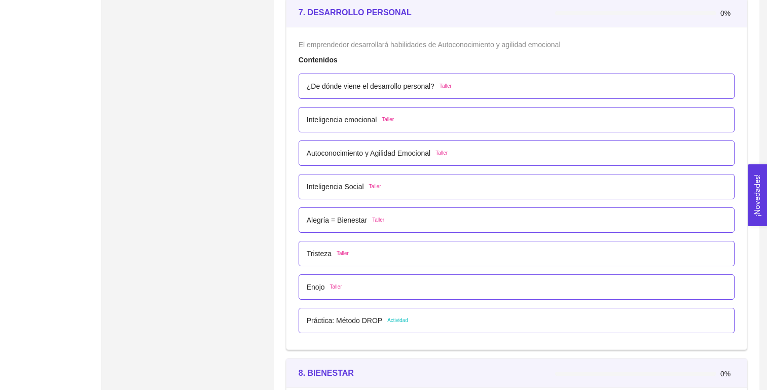
click at [337, 317] on p "Práctica: Método DROP" at bounding box center [345, 320] width 76 height 11
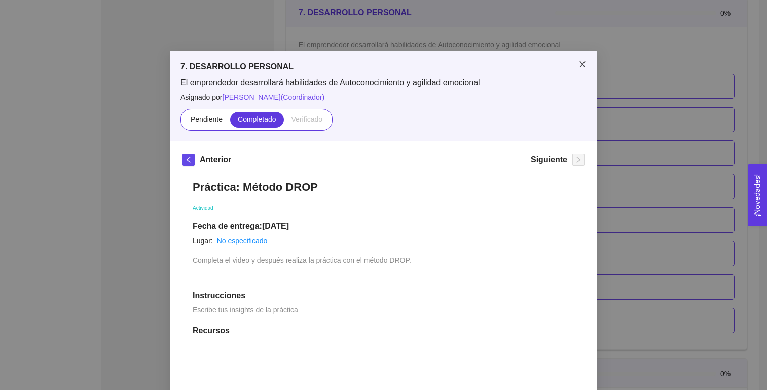
click at [586, 64] on icon "close" at bounding box center [582, 64] width 8 height 8
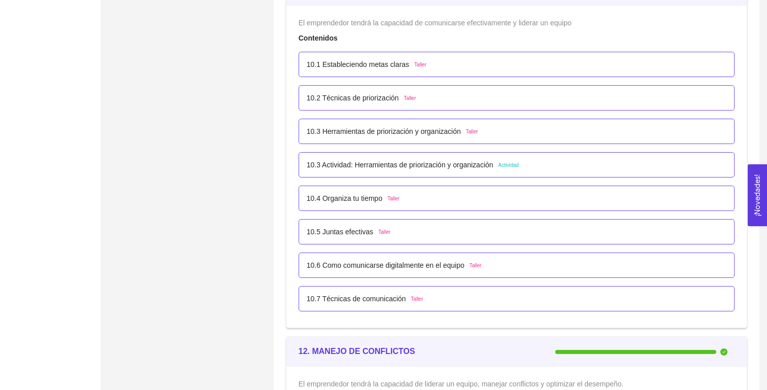
scroll to position [3757, 0]
click at [443, 162] on p "10.3 Actividad: Herramientas de priorización y organización" at bounding box center [400, 163] width 187 height 11
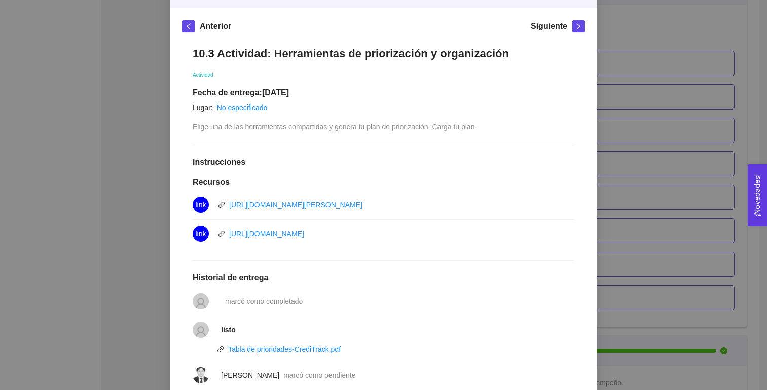
scroll to position [0, 0]
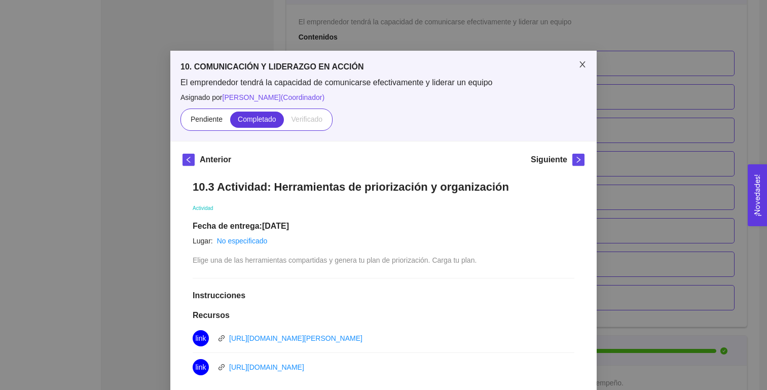
click at [582, 62] on icon "close" at bounding box center [582, 64] width 8 height 8
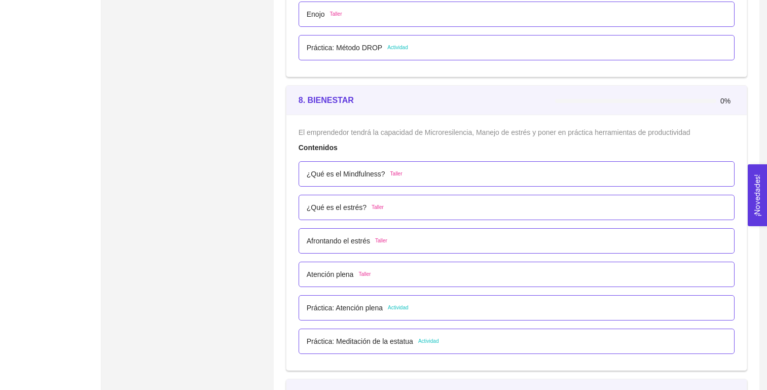
scroll to position [3026, 0]
click at [354, 310] on p "Práctica: Atención plena" at bounding box center [345, 307] width 76 height 11
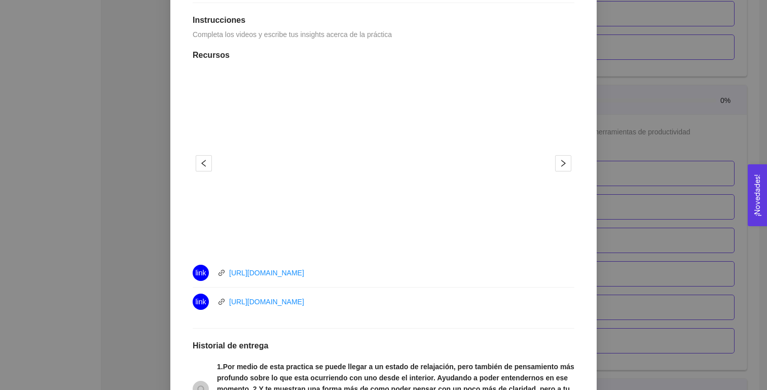
scroll to position [0, 0]
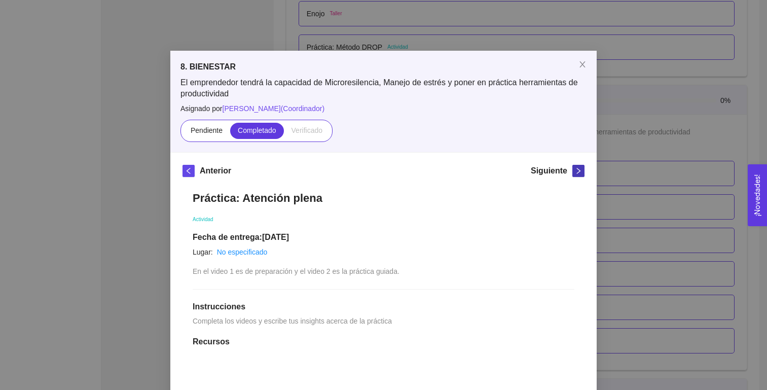
click at [577, 169] on icon "right" at bounding box center [578, 170] width 7 height 7
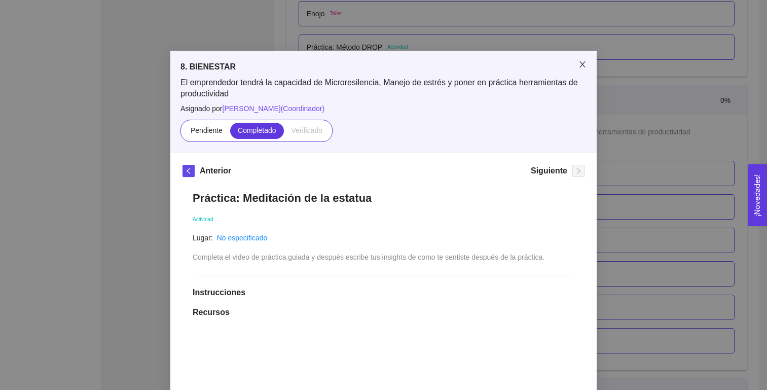
click at [583, 63] on icon "close" at bounding box center [582, 64] width 6 height 6
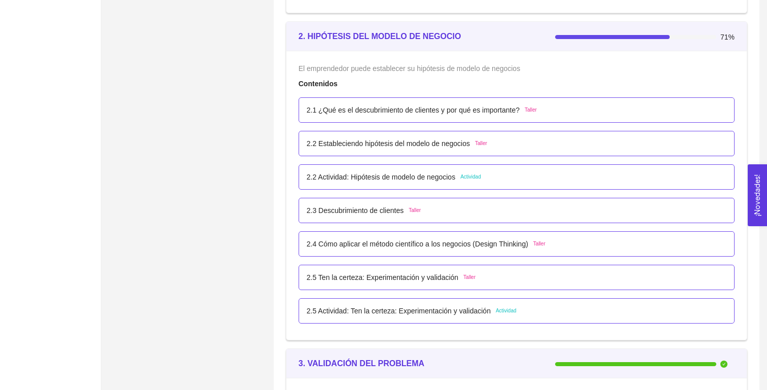
scroll to position [962, 0]
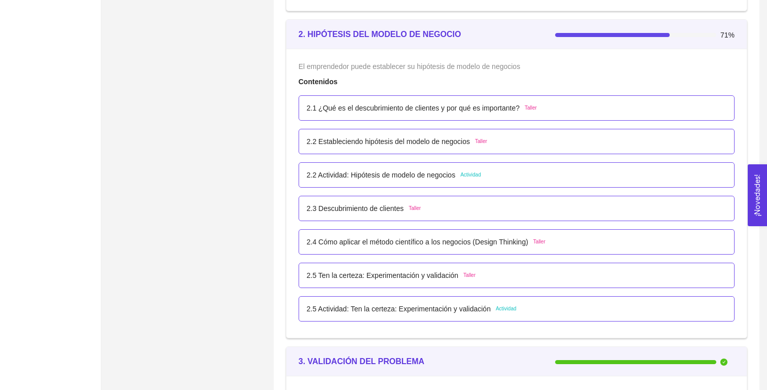
click at [436, 106] on p "2.1 ¿Qué es el descubrimiento de clientes y por qué es importante?" at bounding box center [413, 107] width 213 height 11
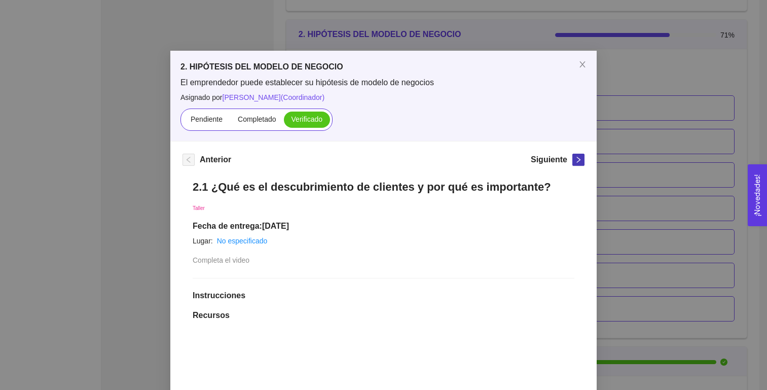
click at [579, 162] on icon "right" at bounding box center [578, 159] width 7 height 7
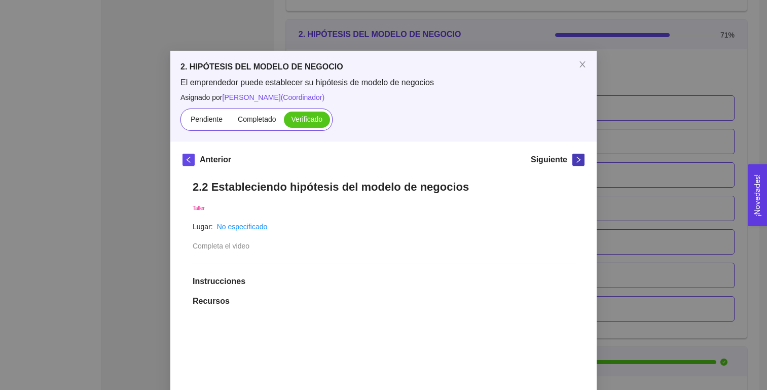
click at [579, 162] on icon "right" at bounding box center [578, 159] width 7 height 7
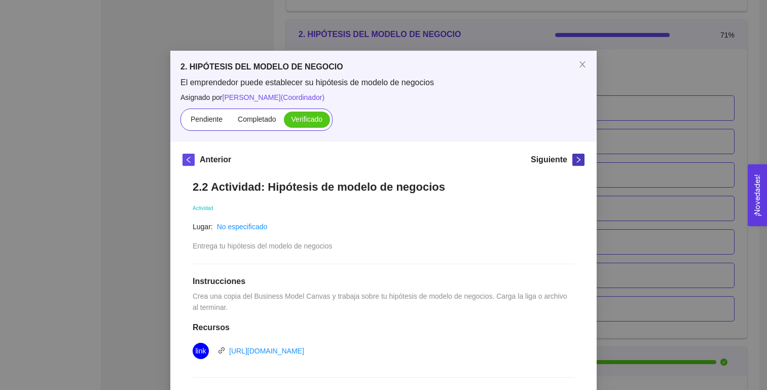
click at [579, 162] on icon "right" at bounding box center [578, 159] width 7 height 7
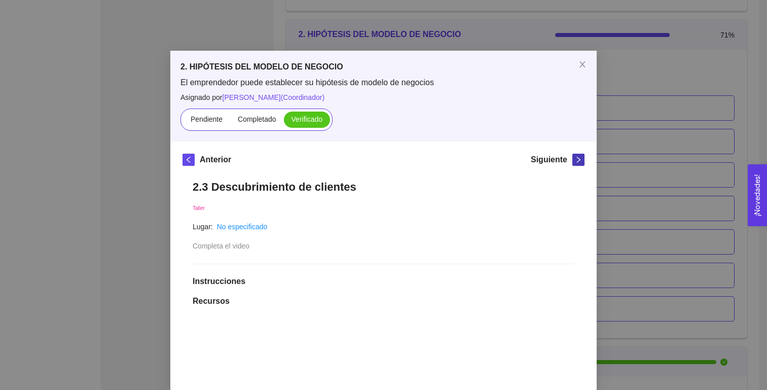
click at [579, 161] on icon "right" at bounding box center [578, 159] width 7 height 7
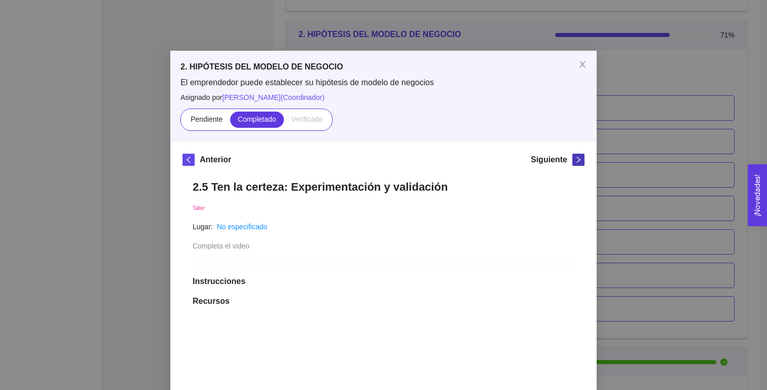
click at [579, 161] on icon "right" at bounding box center [578, 159] width 7 height 7
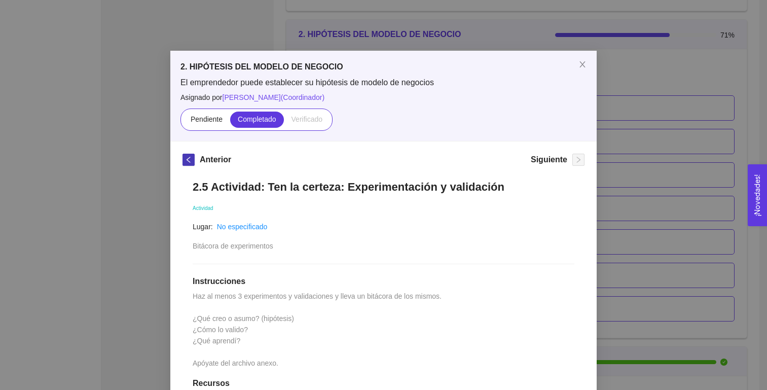
click at [185, 163] on icon "left" at bounding box center [188, 159] width 7 height 7
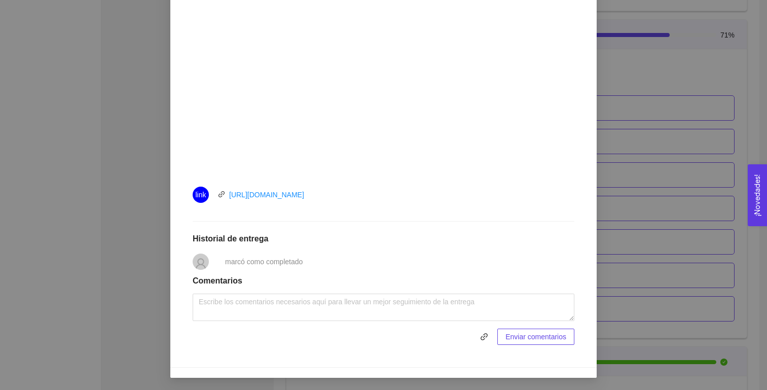
scroll to position [0, 0]
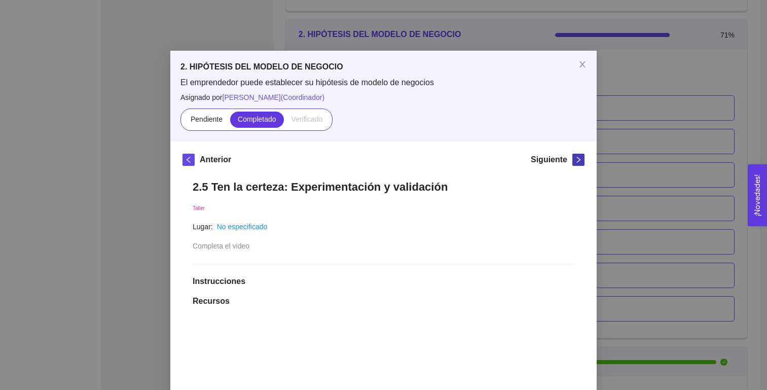
click at [576, 154] on button "button" at bounding box center [578, 160] width 12 height 12
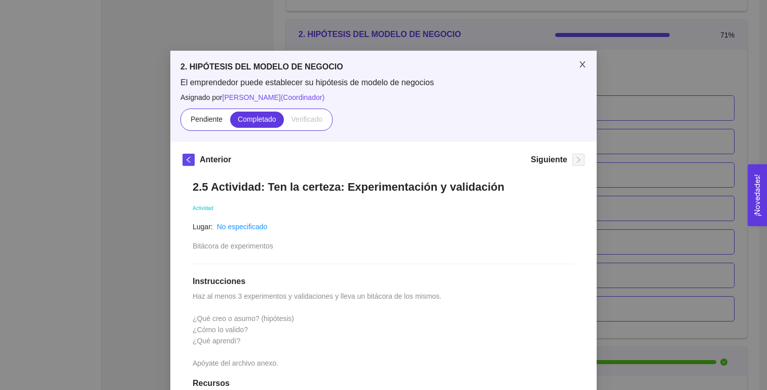
click at [582, 67] on icon "close" at bounding box center [582, 64] width 8 height 8
